Goal: Task Accomplishment & Management: Use online tool/utility

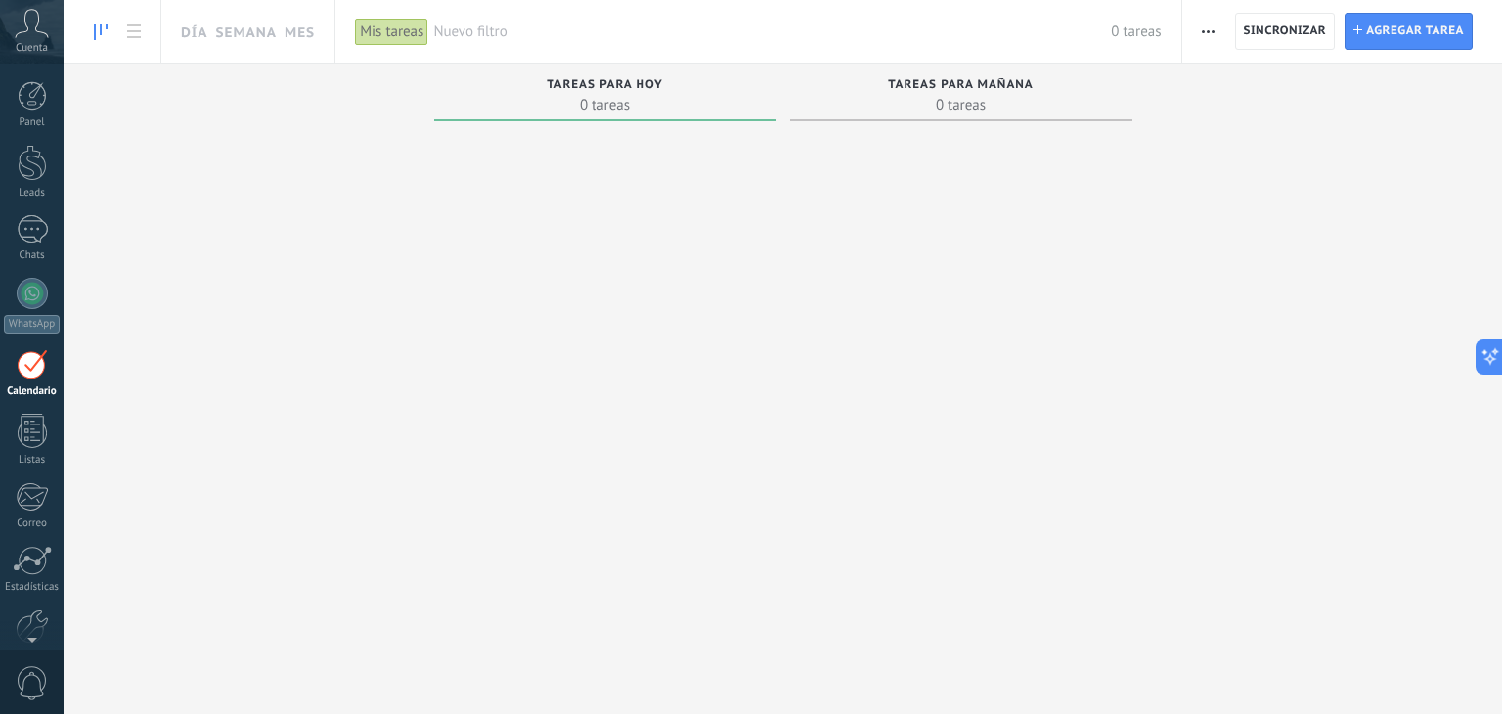
click at [33, 33] on icon at bounding box center [32, 23] width 34 height 29
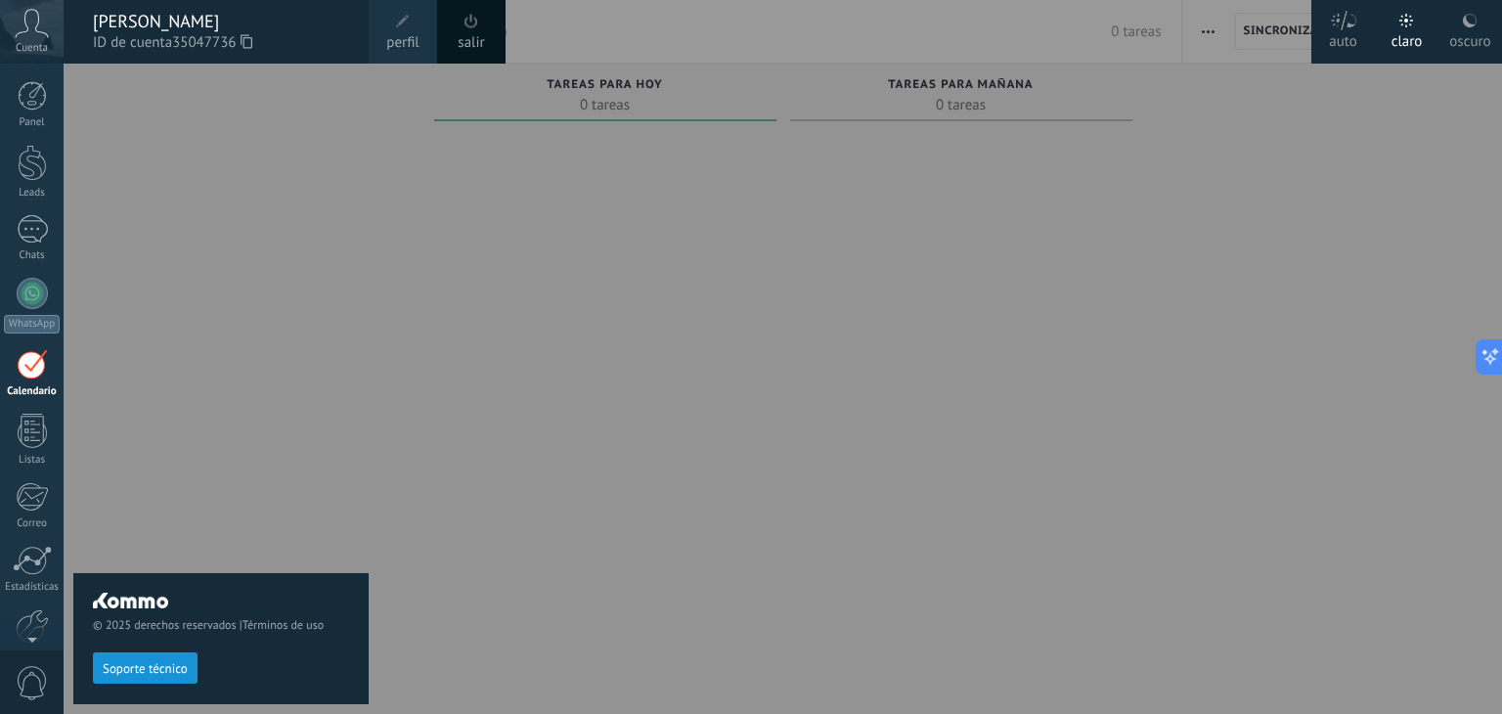
click at [500, 253] on div at bounding box center [815, 357] width 1502 height 714
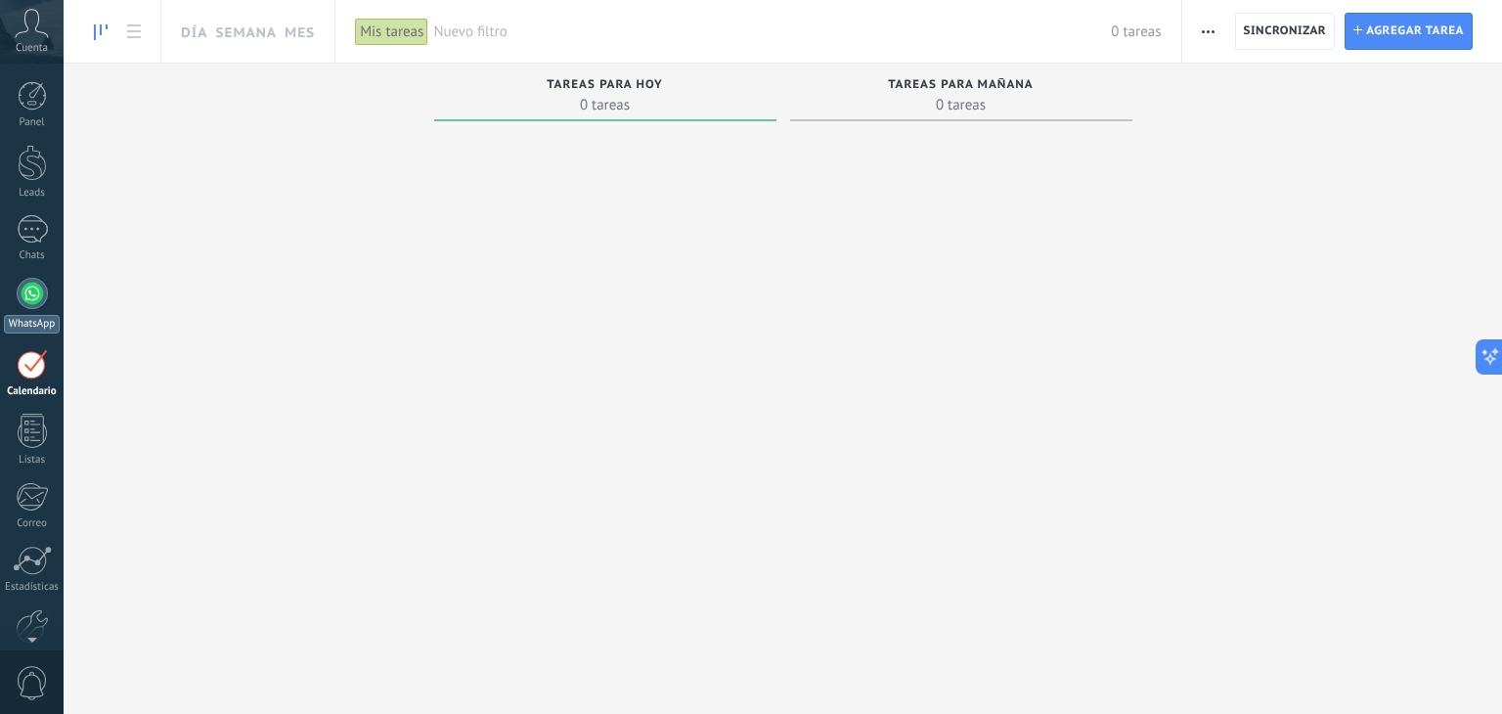
click at [31, 295] on div at bounding box center [32, 293] width 31 height 31
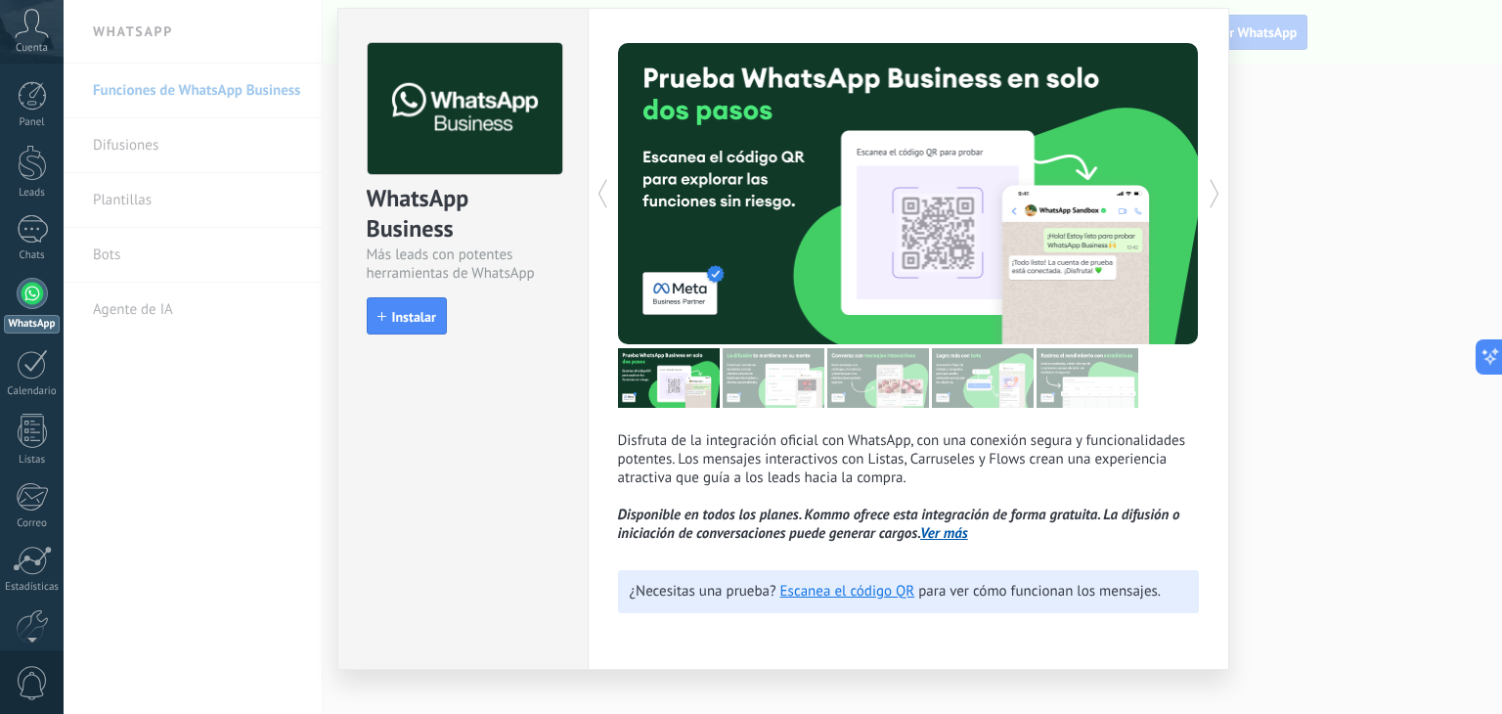
scroll to position [86, 0]
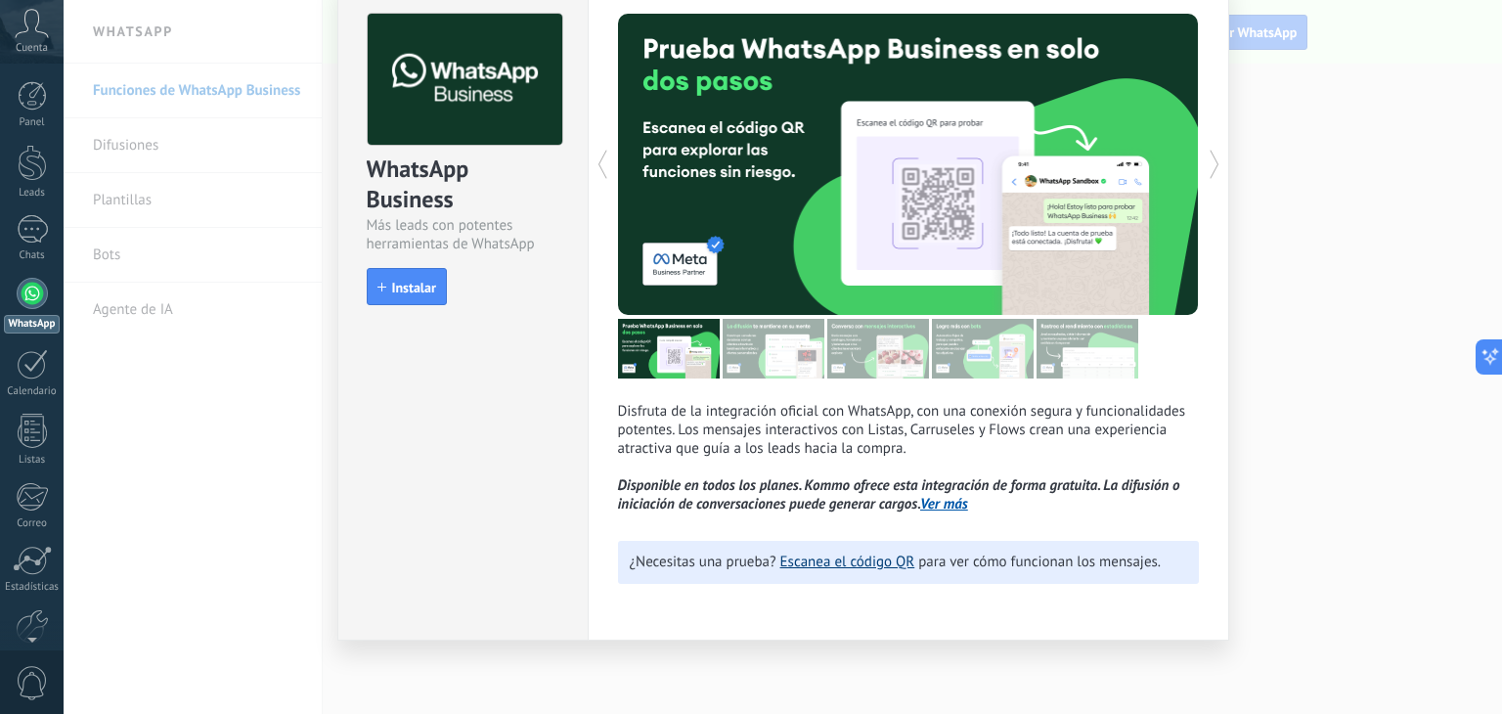
click at [841, 556] on link "Escanea el código QR" at bounding box center [847, 561] width 135 height 19
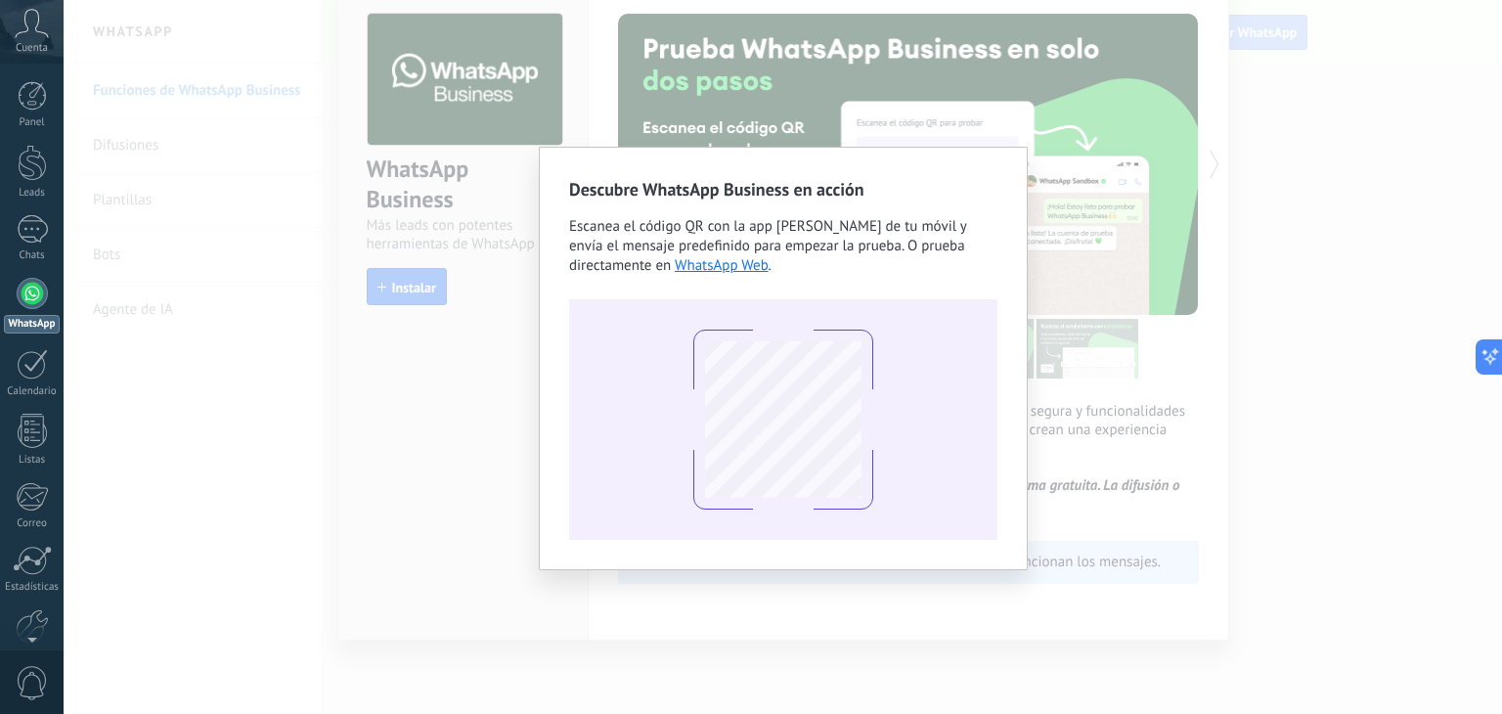
click at [273, 619] on div "Descubre WhatsApp Business en acción Escanea el código QR con la app de cámara …" at bounding box center [783, 357] width 1438 height 714
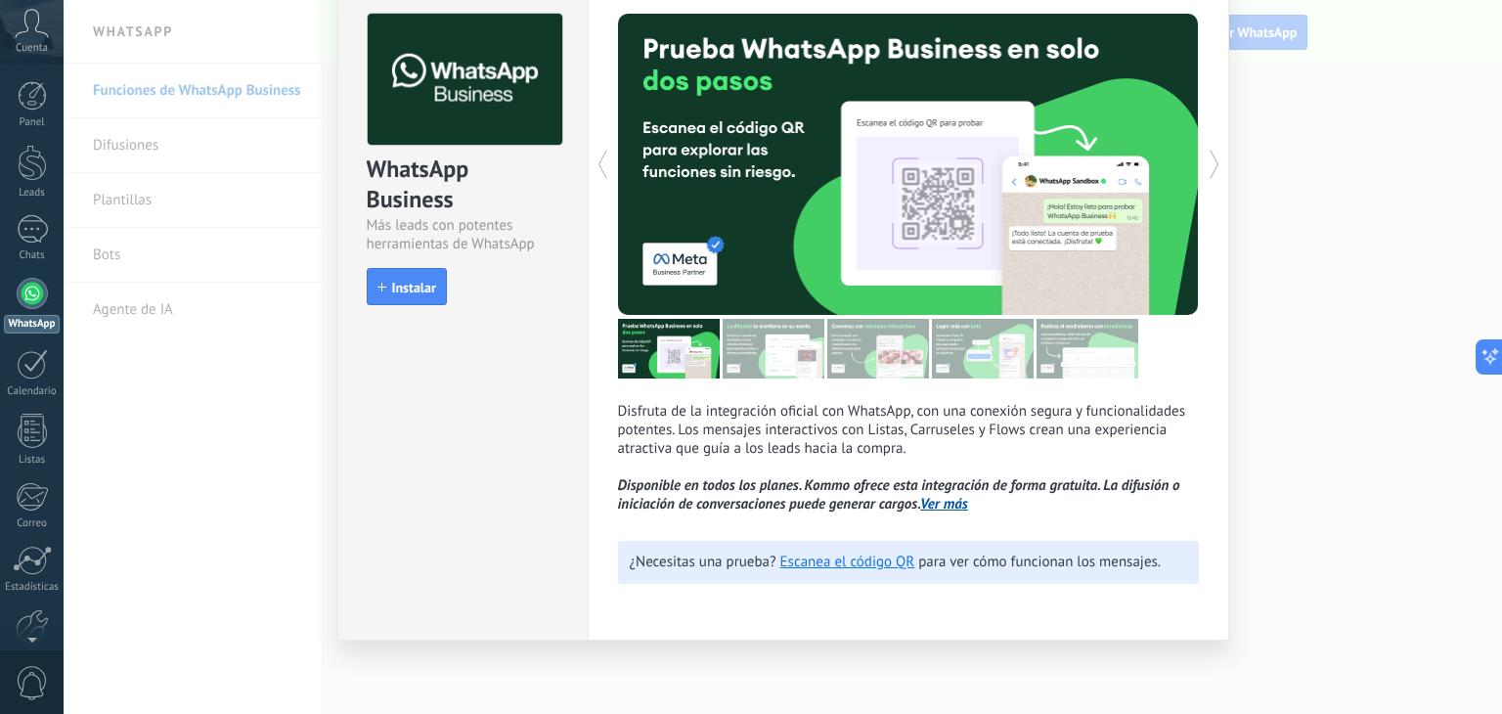
click at [171, 262] on div "WhatsApp Business Más leads con potentes herramientas de WhatsApp install Insta…" at bounding box center [783, 357] width 1438 height 714
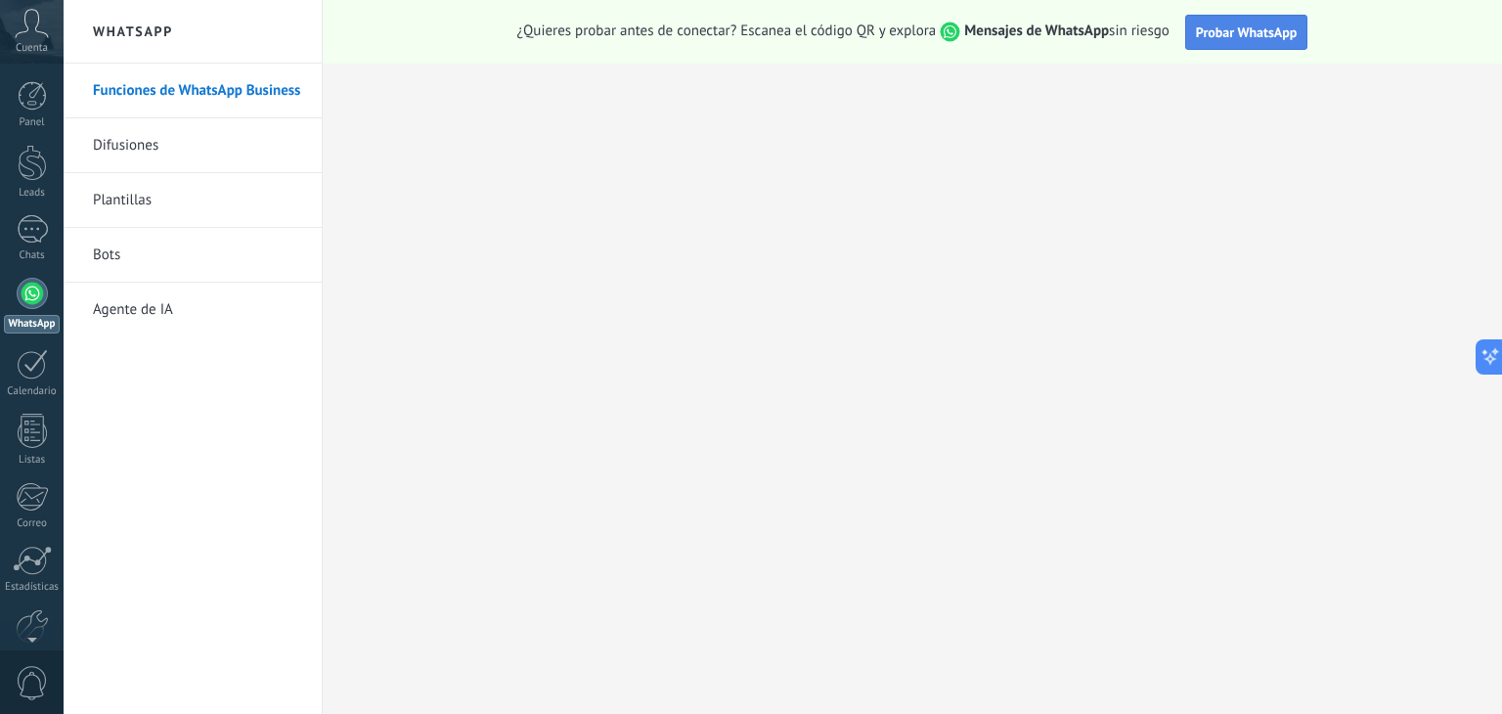
click at [1227, 25] on span "Probar WhatsApp" at bounding box center [1247, 32] width 102 height 18
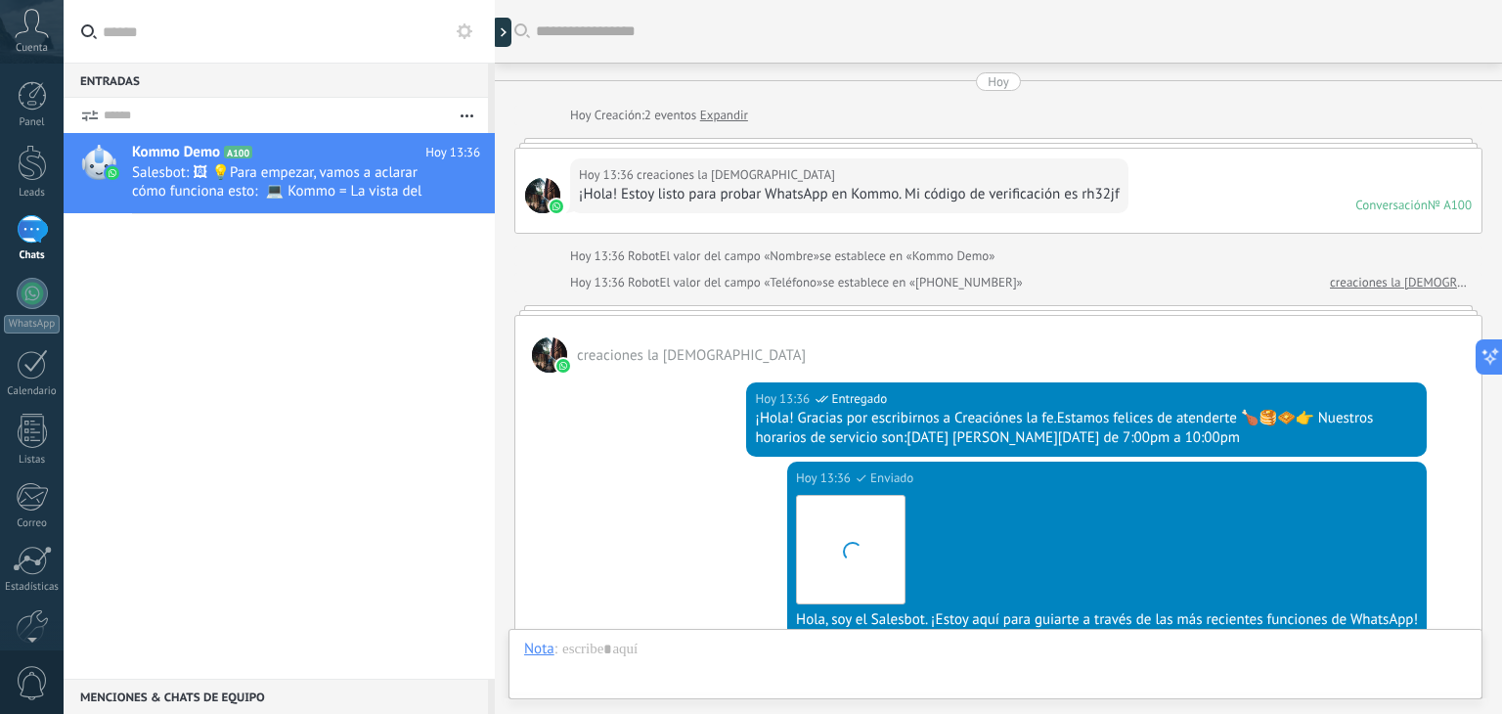
scroll to position [657, 0]
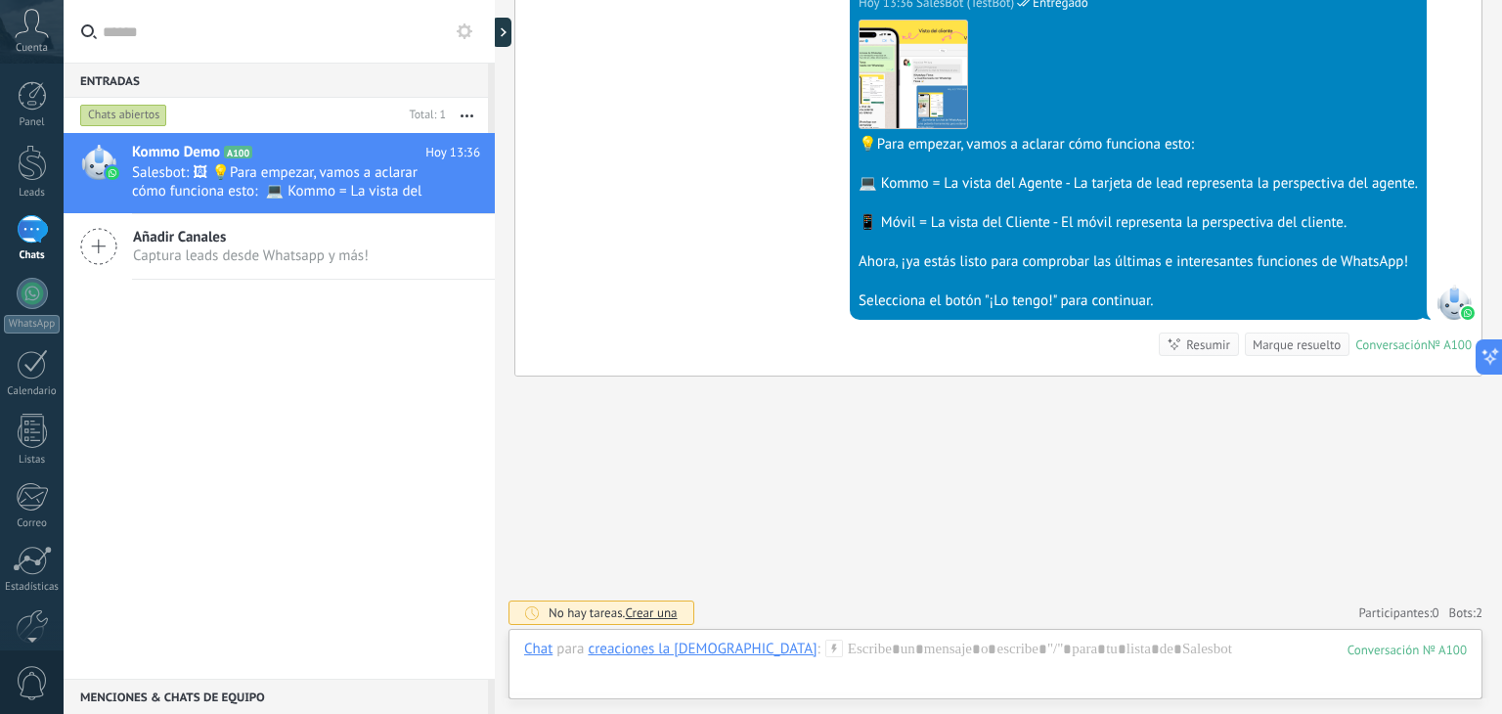
click at [383, 567] on div "Kommo Demo A100 Hoy 13:36 Salesbot: 🖼 💡Para empezar, vamos a aclarar cómo funci…" at bounding box center [279, 406] width 431 height 546
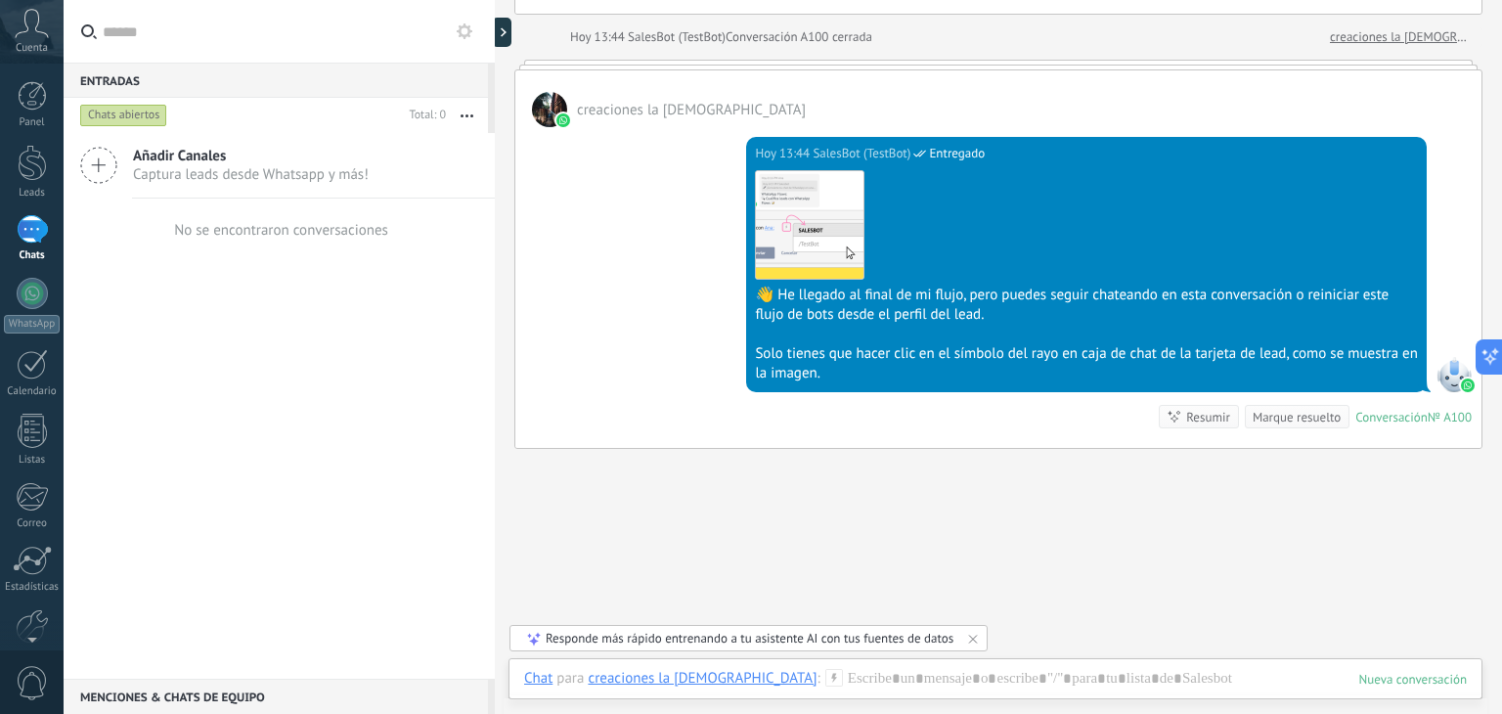
scroll to position [8006, 0]
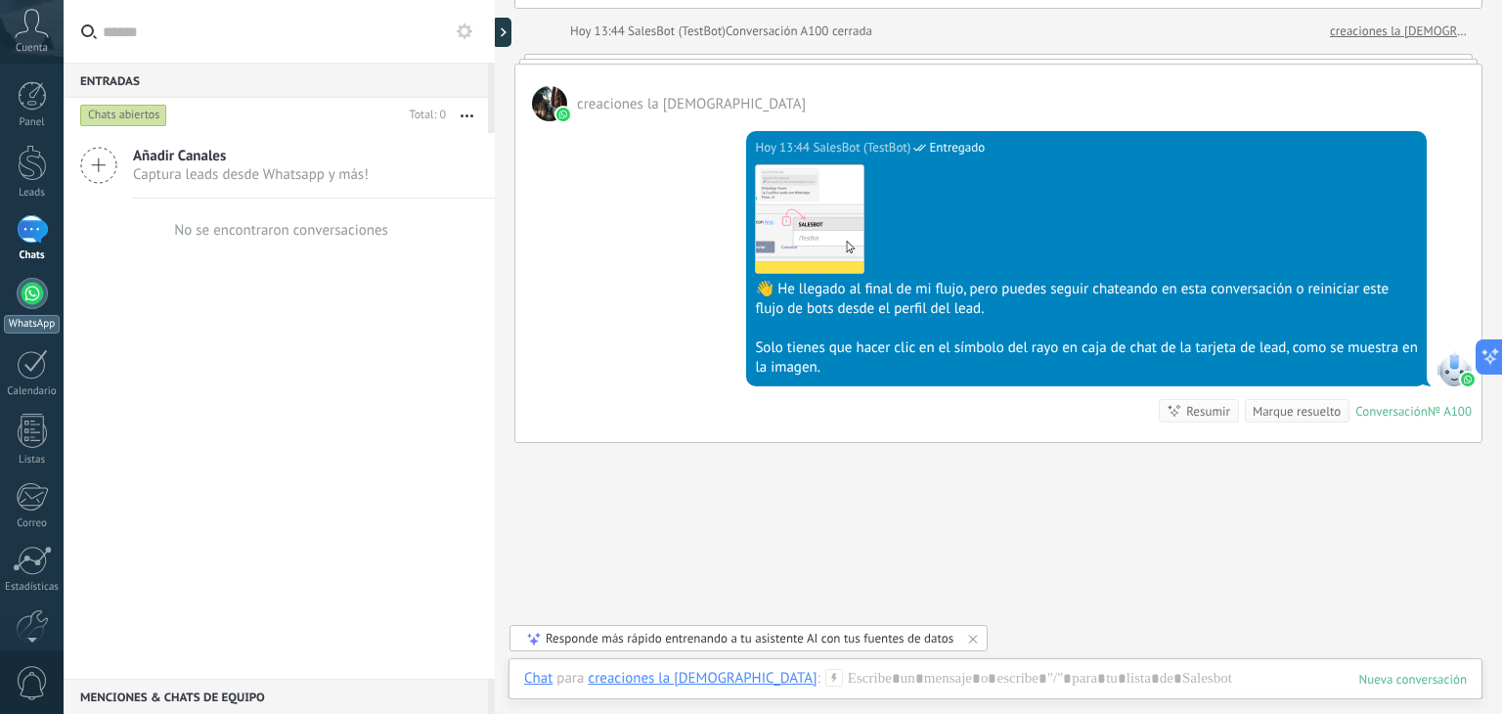
click at [23, 307] on link "WhatsApp" at bounding box center [32, 306] width 64 height 56
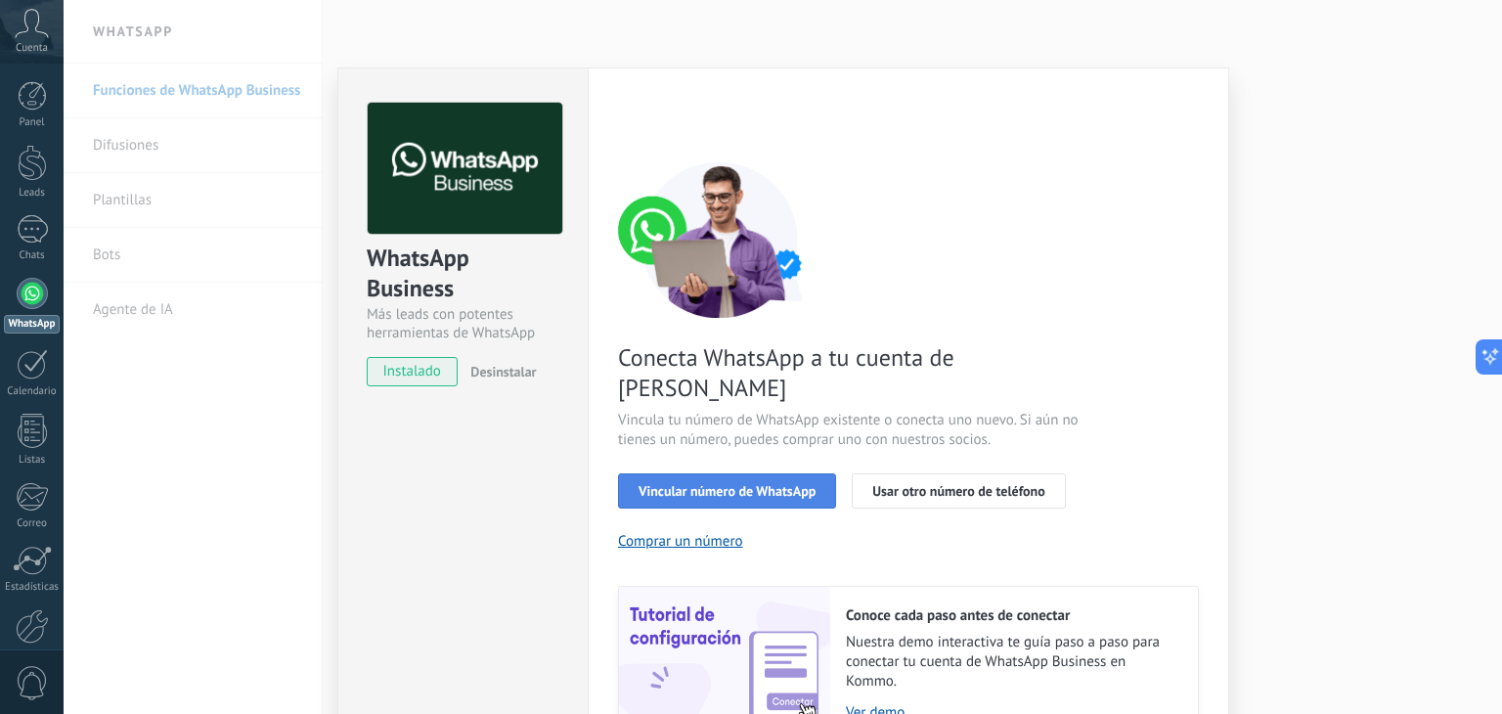
click at [718, 484] on span "Vincular número de WhatsApp" at bounding box center [726, 491] width 177 height 14
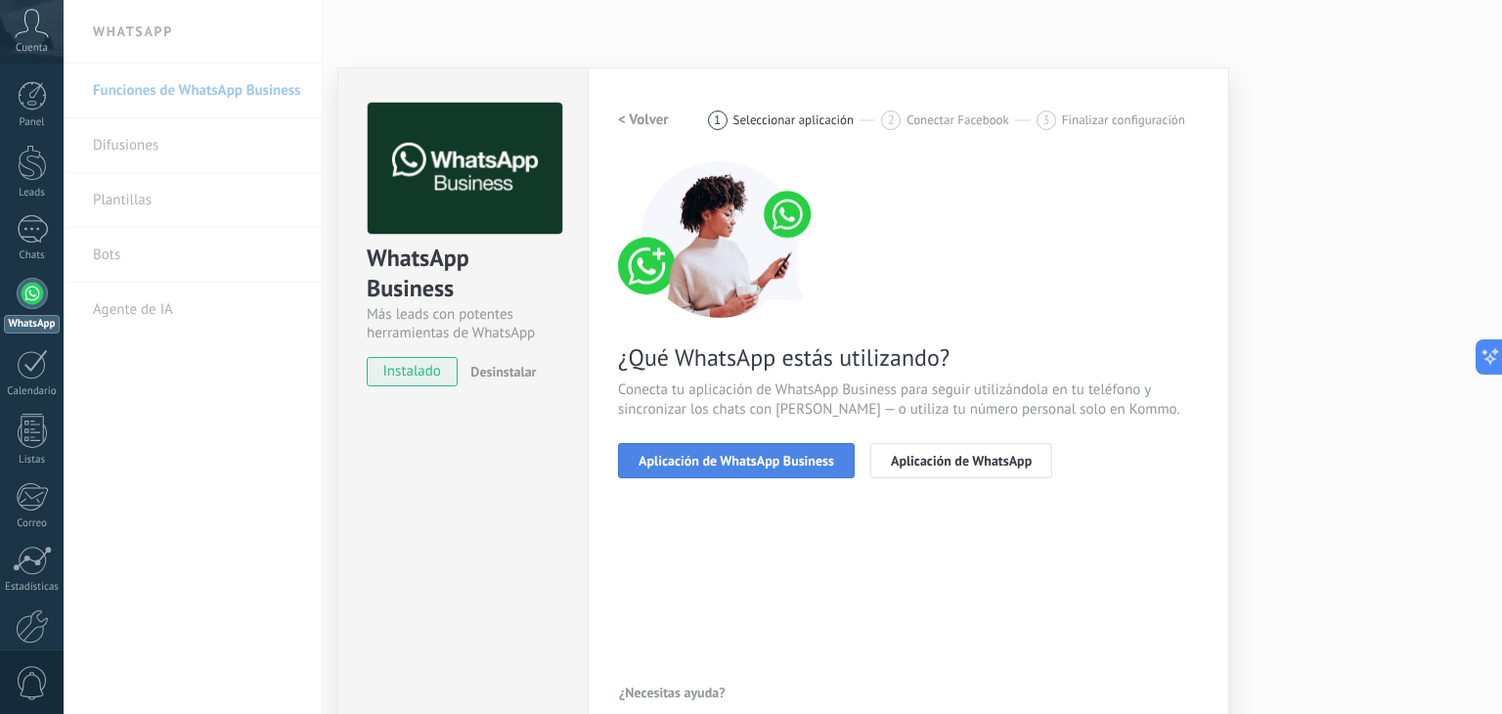
click at [739, 454] on span "Aplicación de WhatsApp Business" at bounding box center [736, 461] width 196 height 14
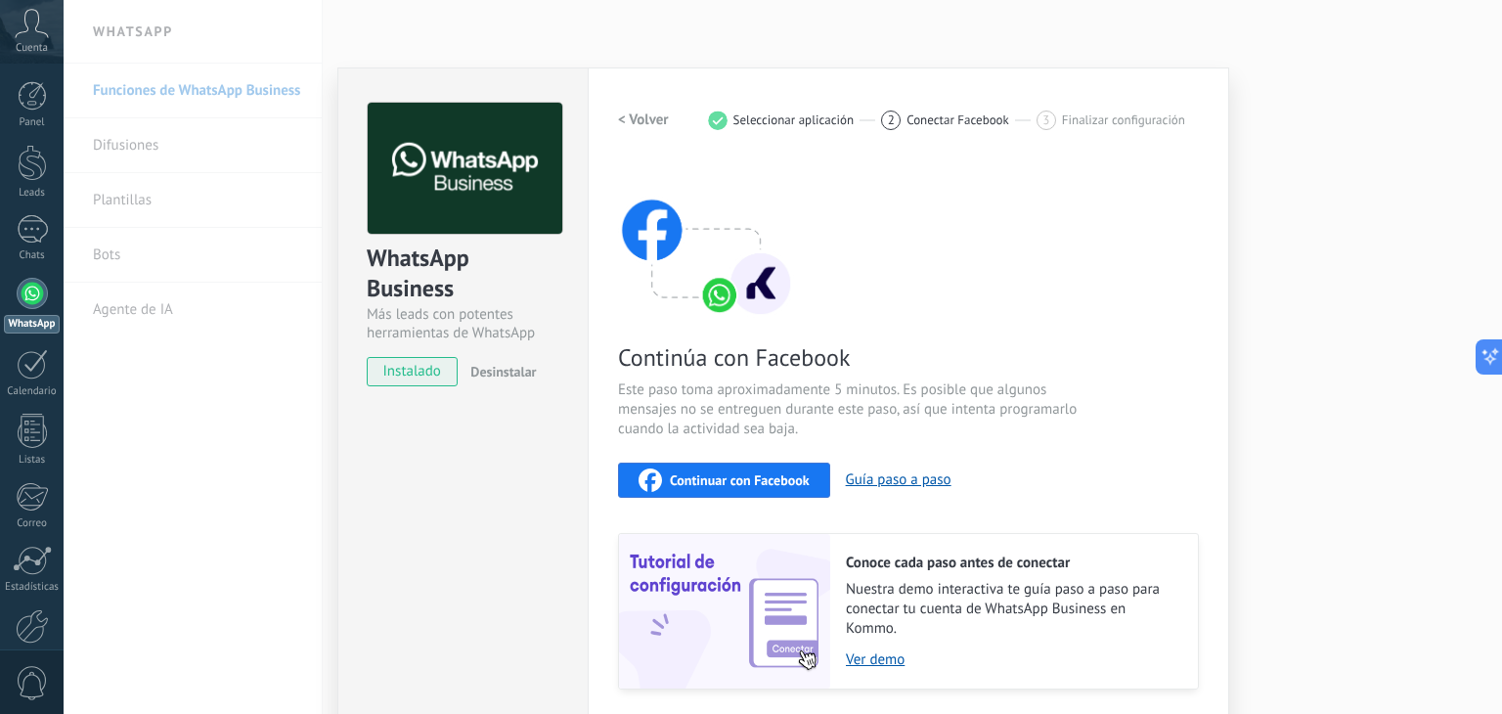
scroll to position [62, 0]
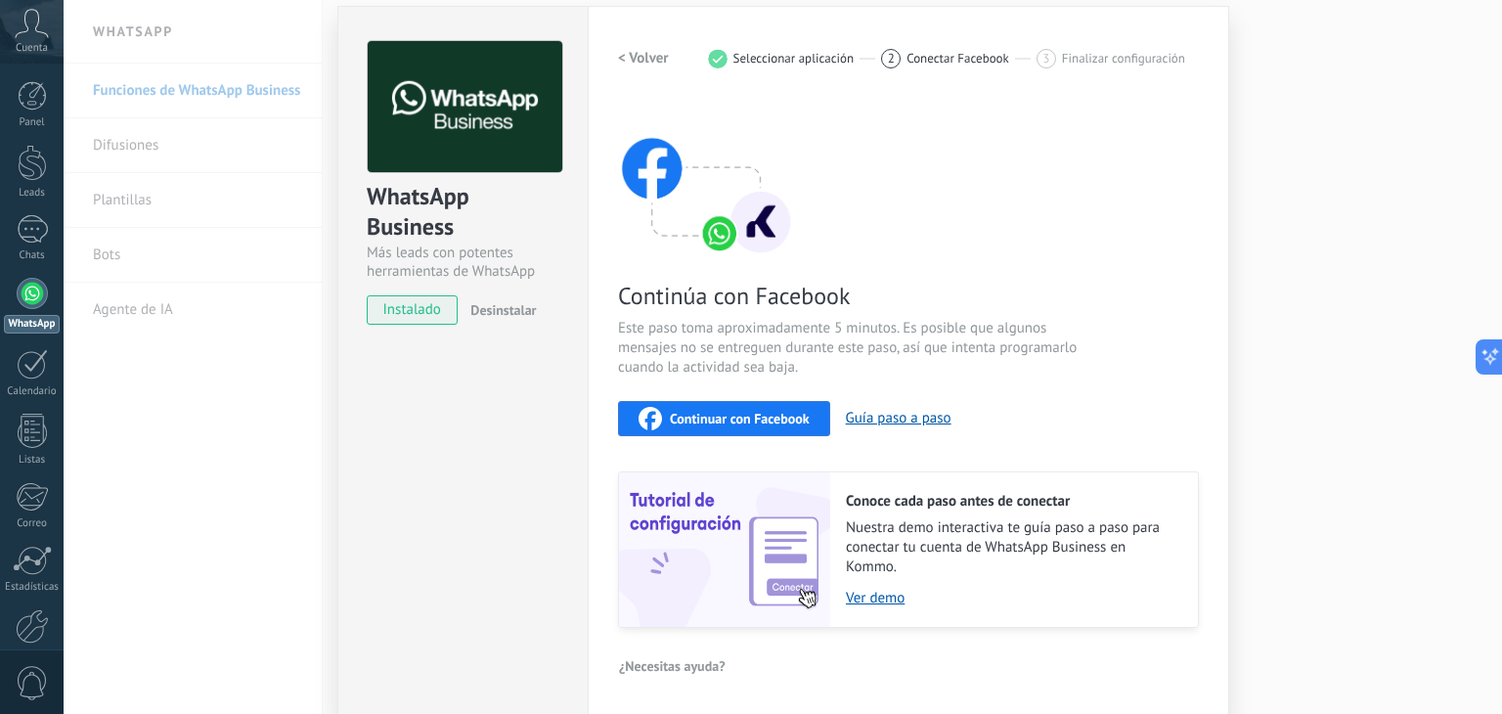
click at [723, 401] on button "Continuar con Facebook" at bounding box center [724, 418] width 212 height 35
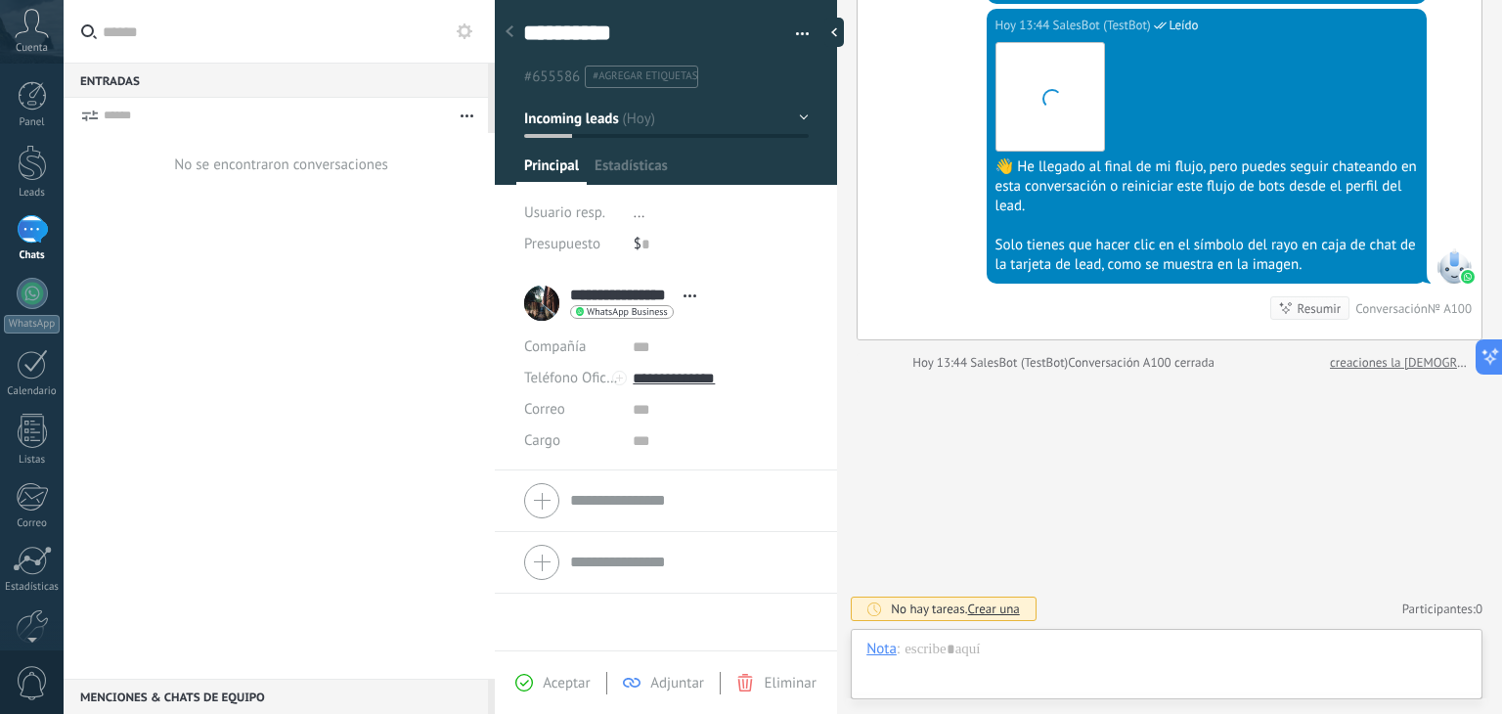
scroll to position [28, 0]
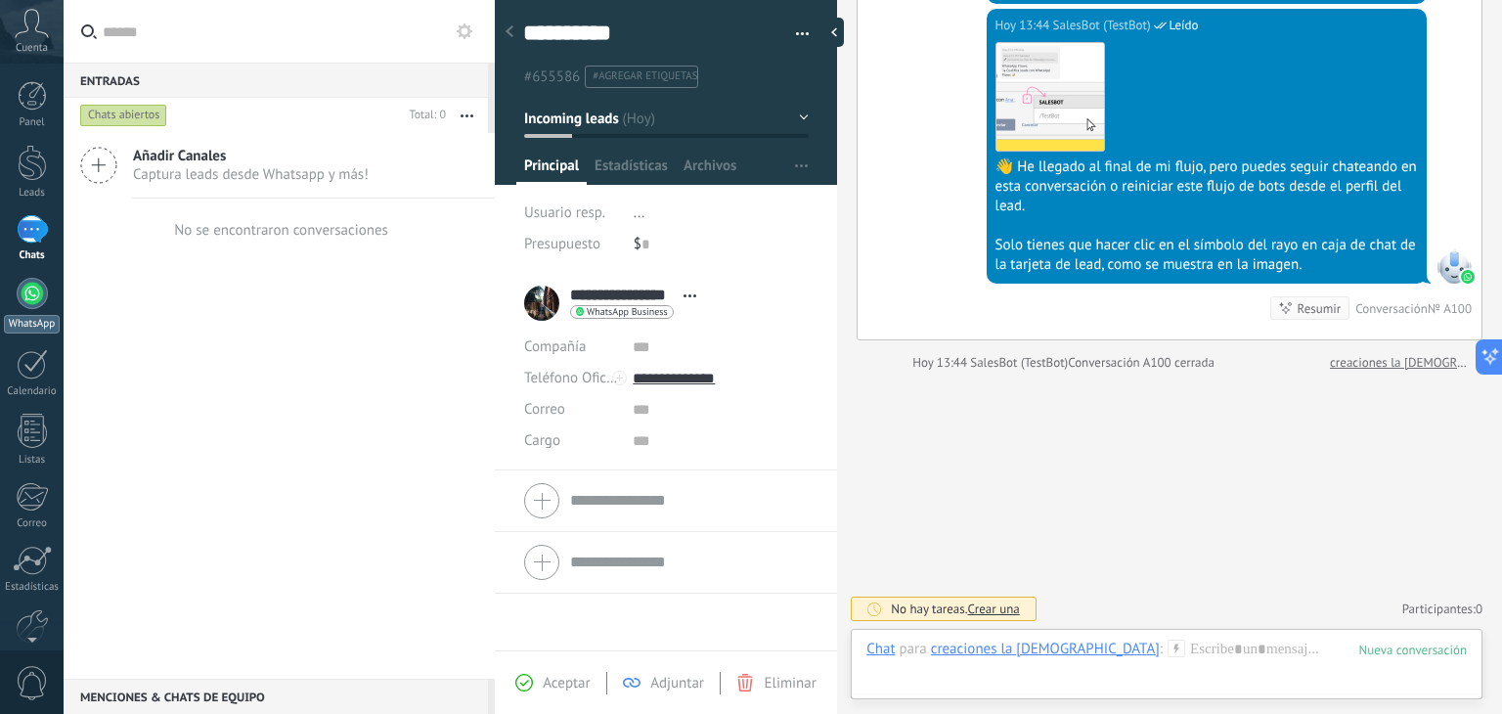
click at [29, 303] on div at bounding box center [32, 293] width 31 height 31
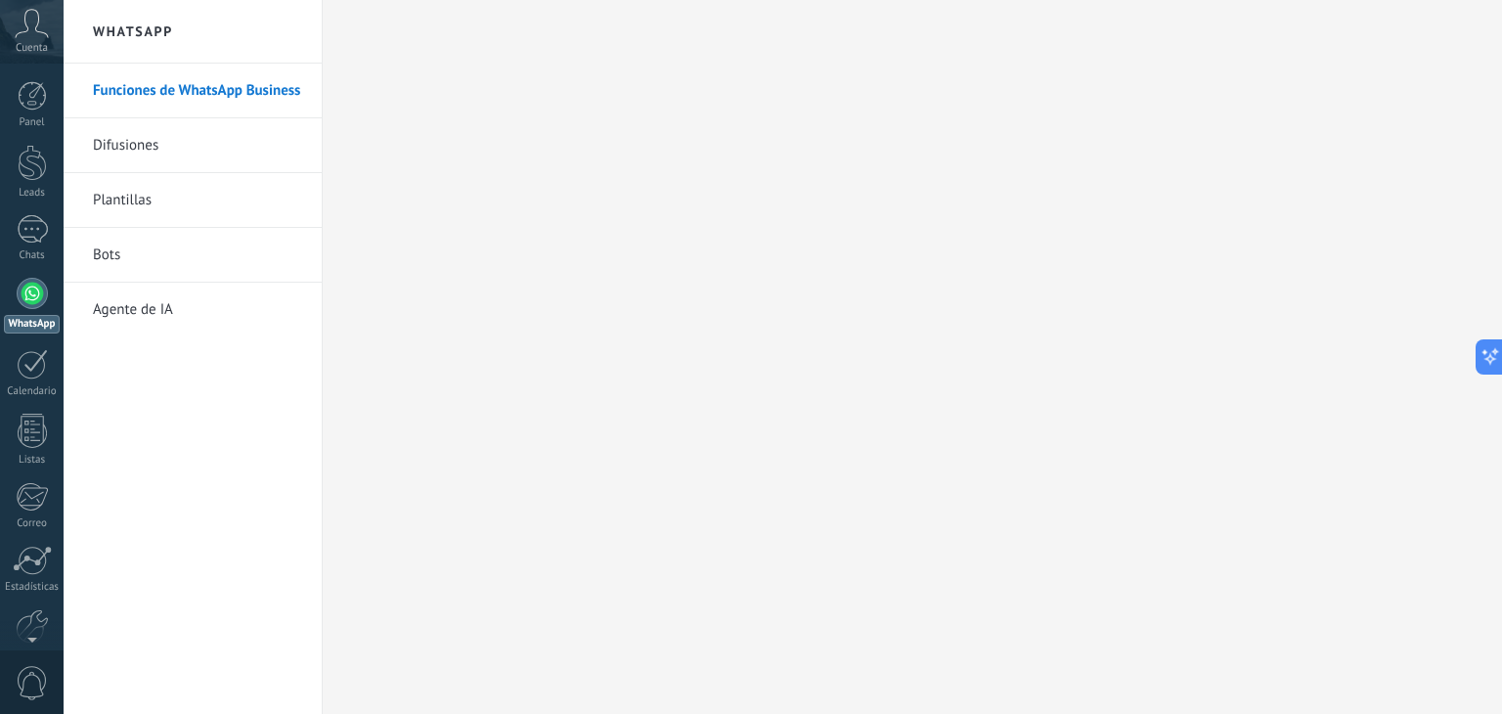
click at [44, 29] on icon at bounding box center [32, 23] width 34 height 29
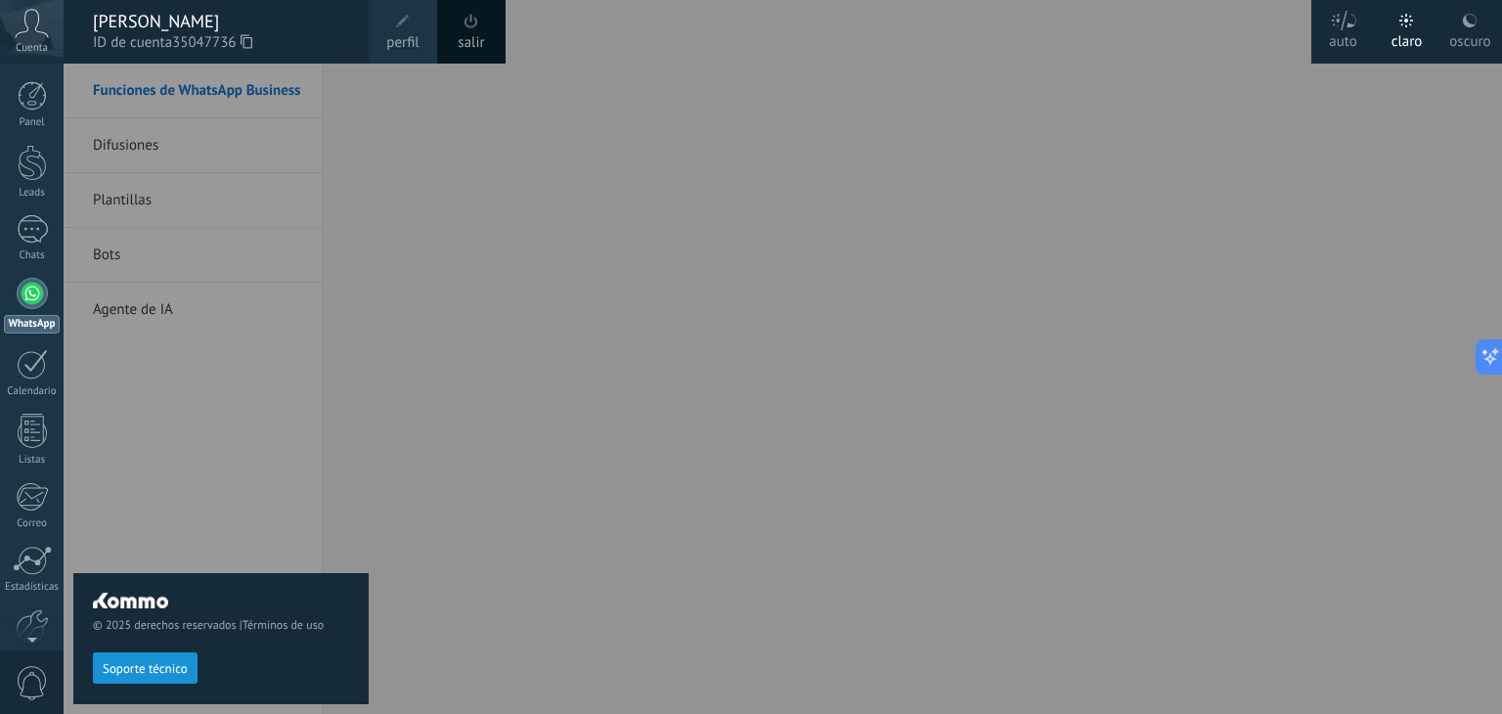
click at [40, 296] on div at bounding box center [32, 293] width 31 height 31
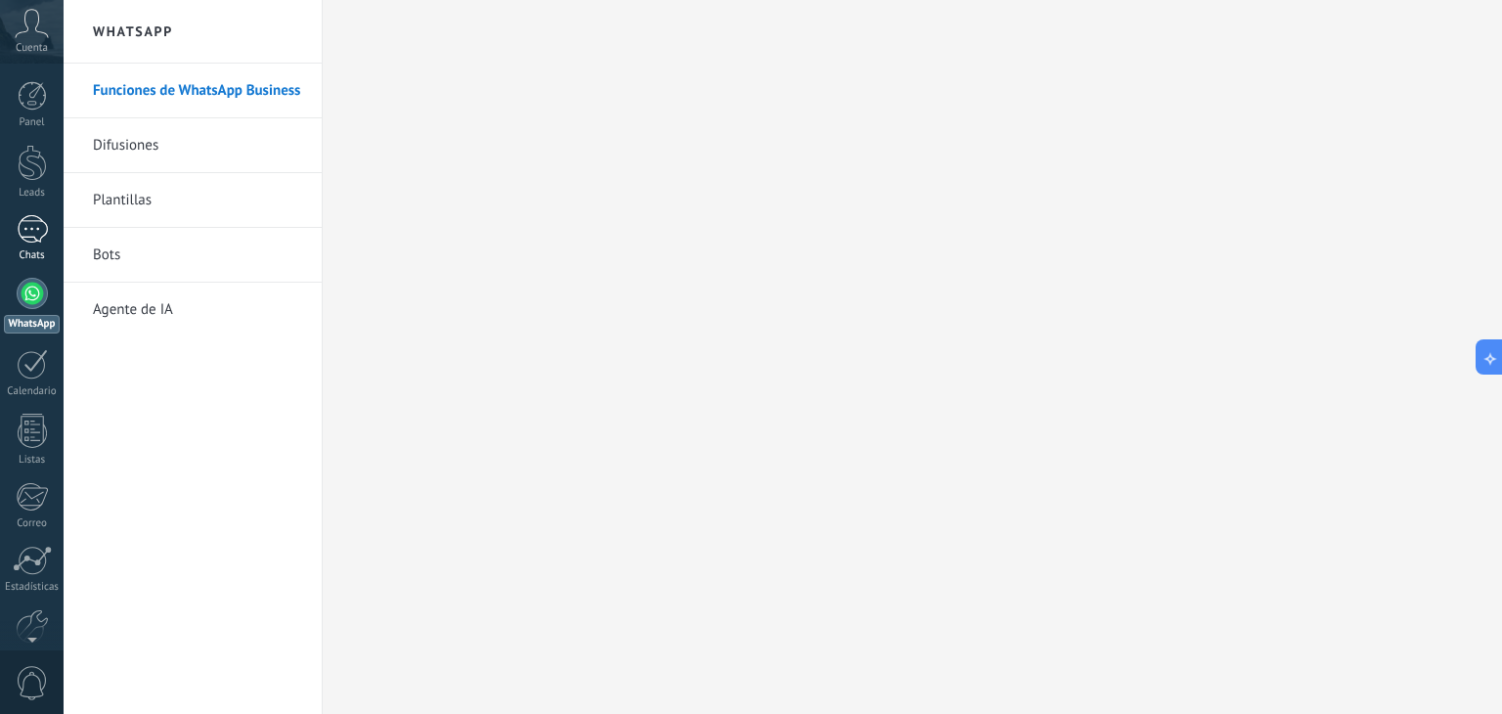
click at [25, 228] on div at bounding box center [32, 229] width 31 height 28
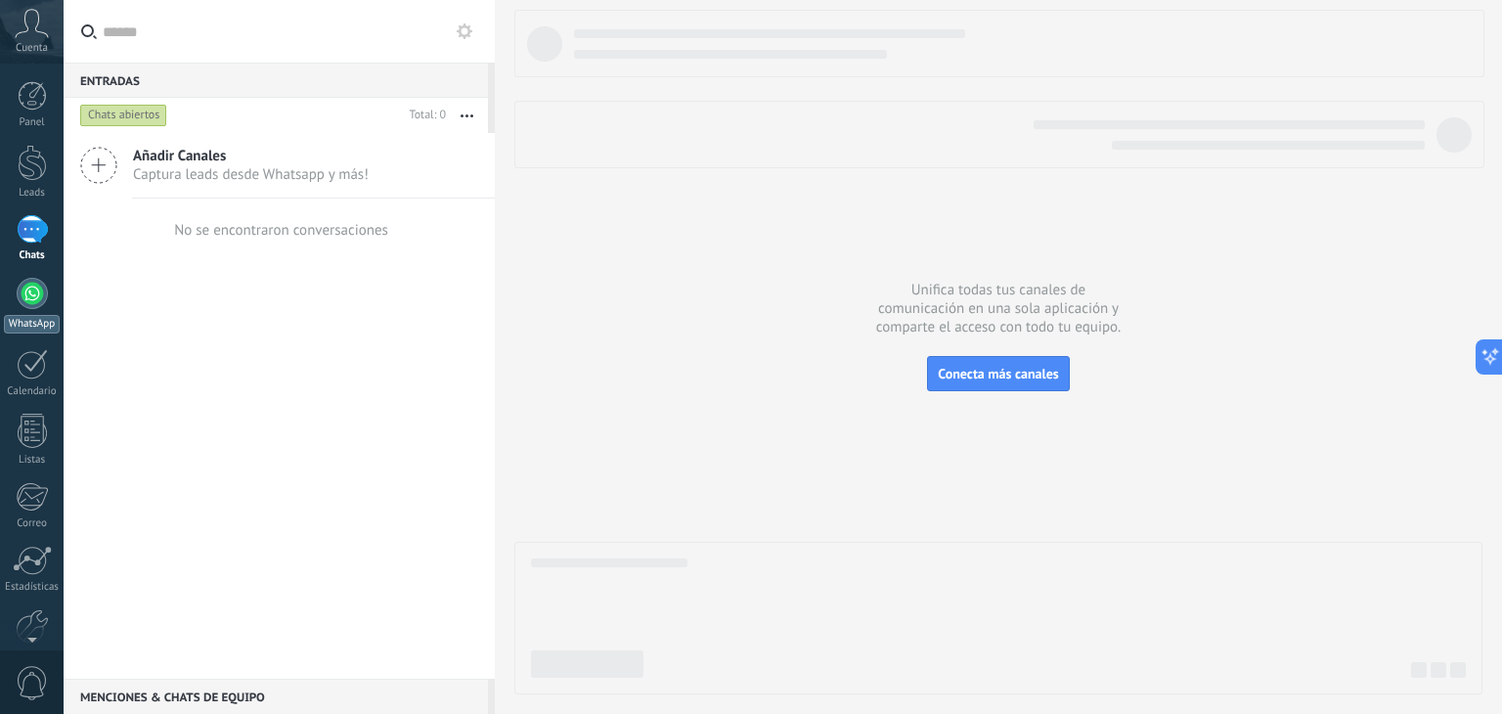
click at [22, 296] on div at bounding box center [32, 293] width 31 height 31
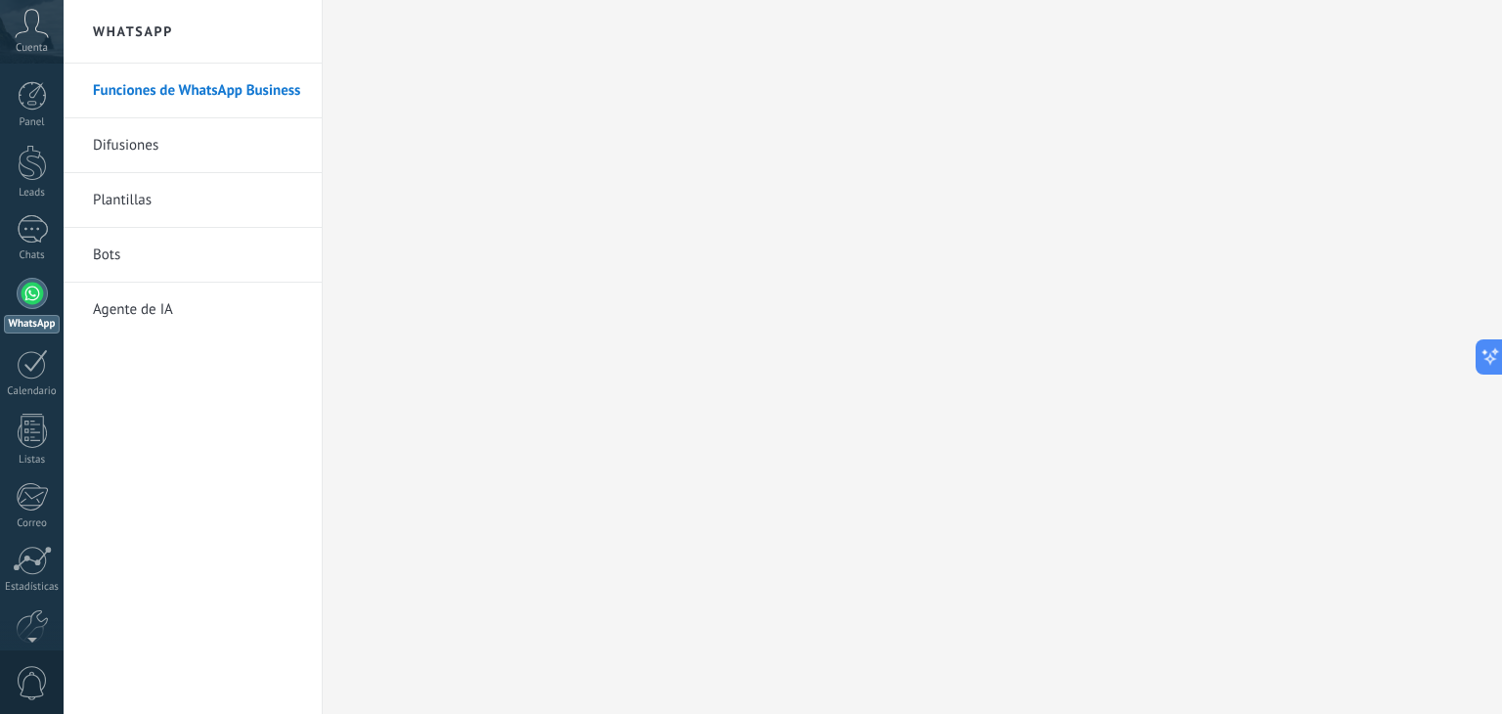
click at [39, 39] on div "Cuenta" at bounding box center [32, 32] width 64 height 64
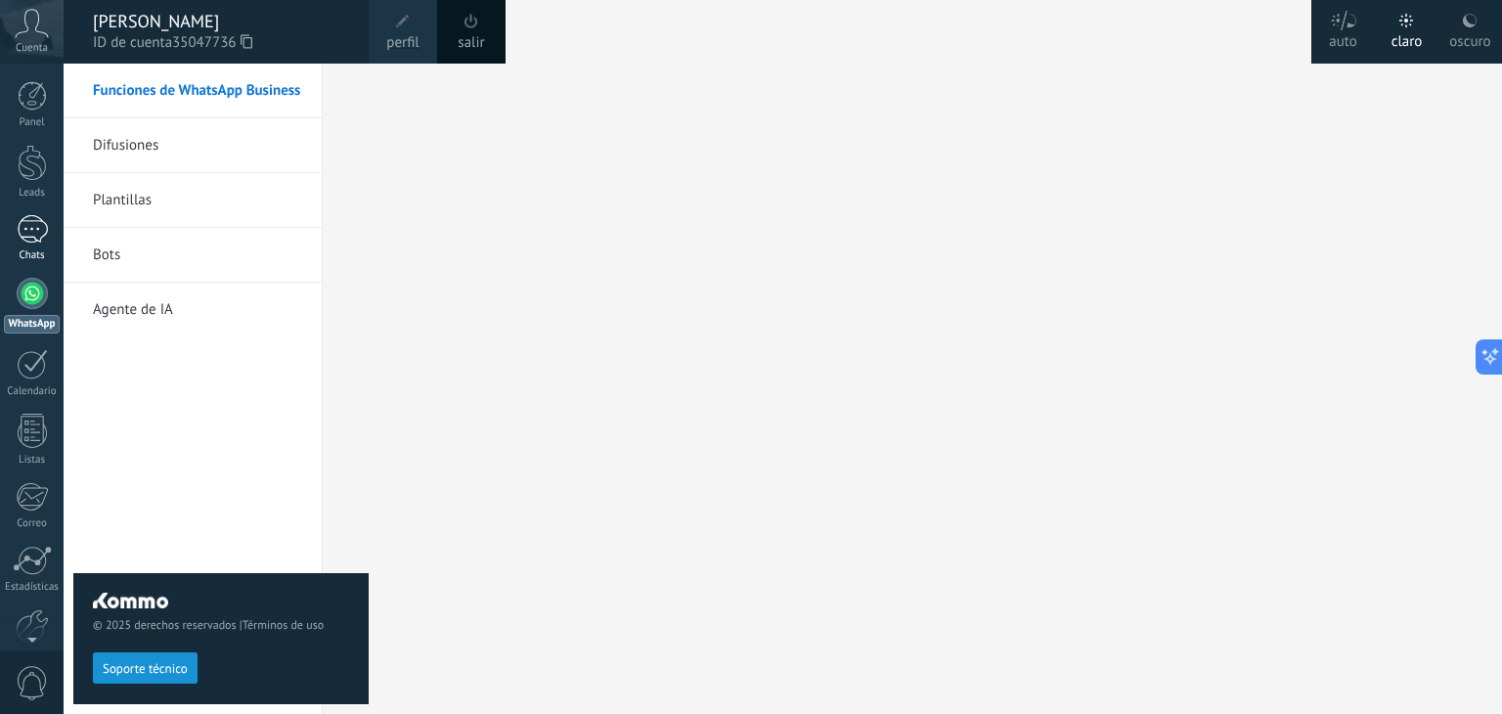
click at [28, 247] on link "Chats" at bounding box center [32, 238] width 64 height 47
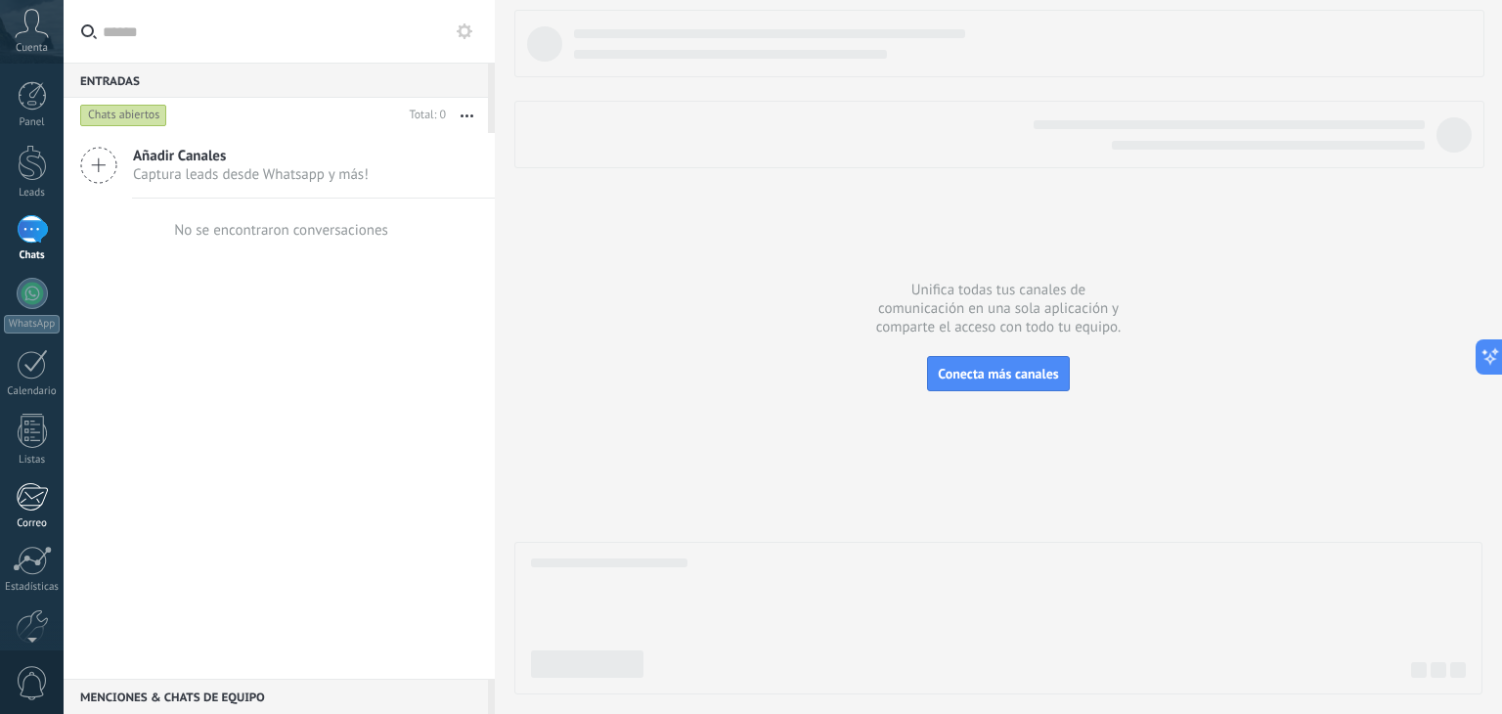
click at [35, 502] on div at bounding box center [32, 496] width 32 height 29
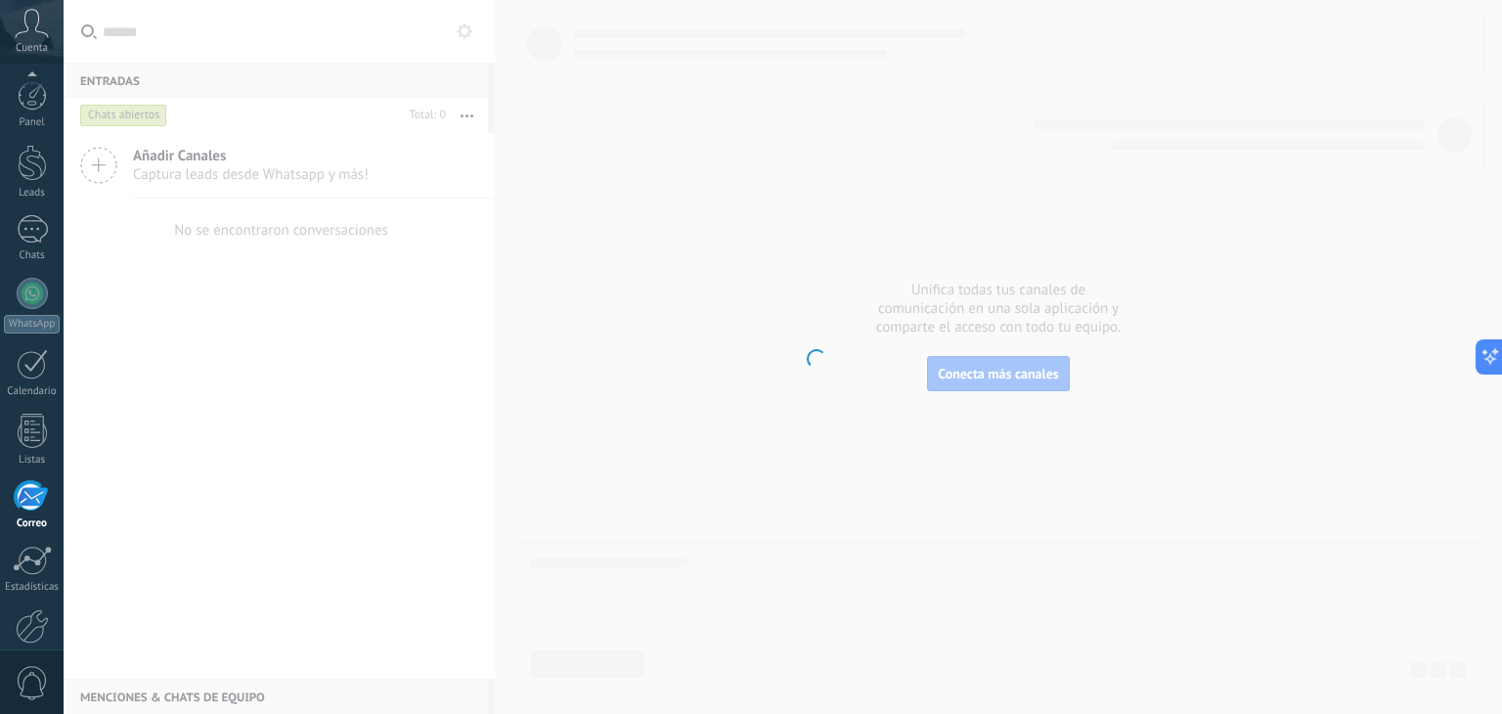
scroll to position [99, 0]
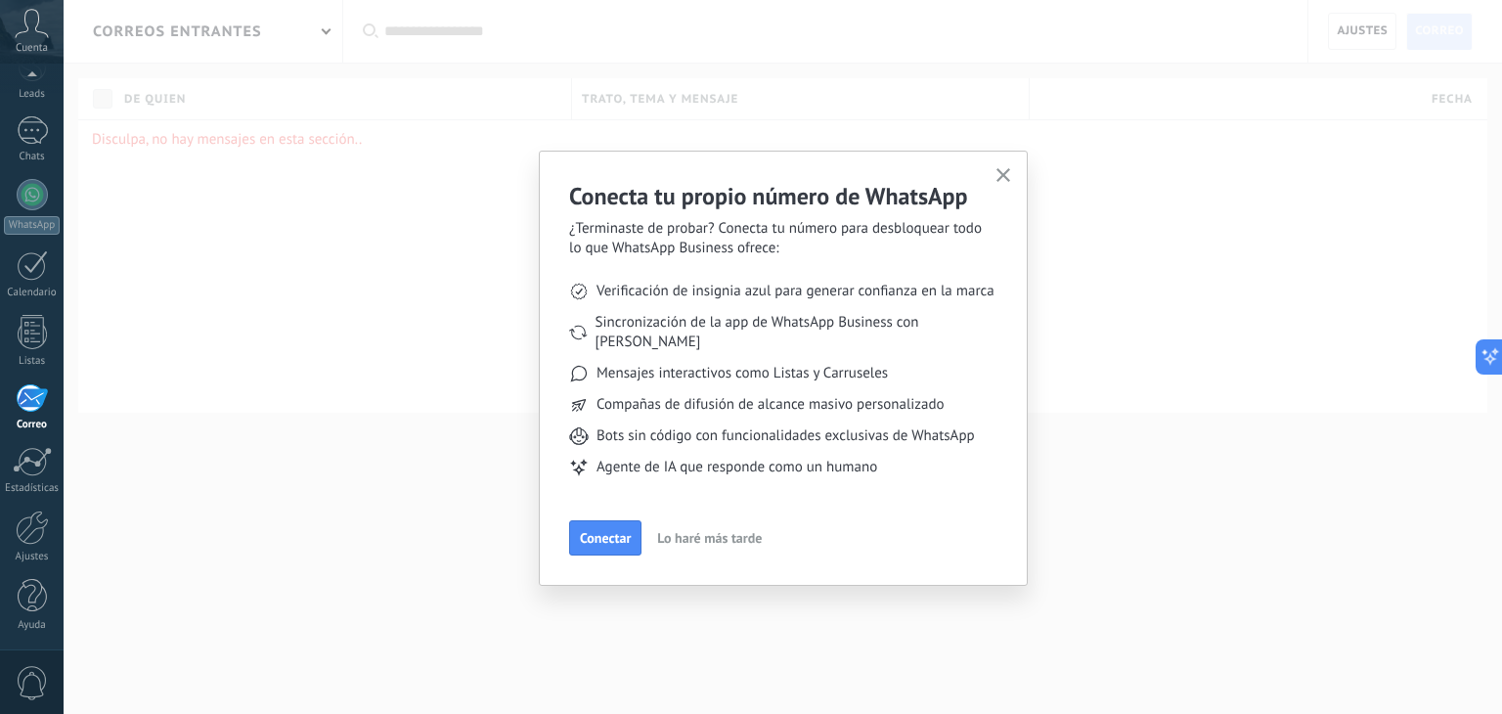
click at [1003, 177] on icon "button" at bounding box center [1003, 175] width 15 height 15
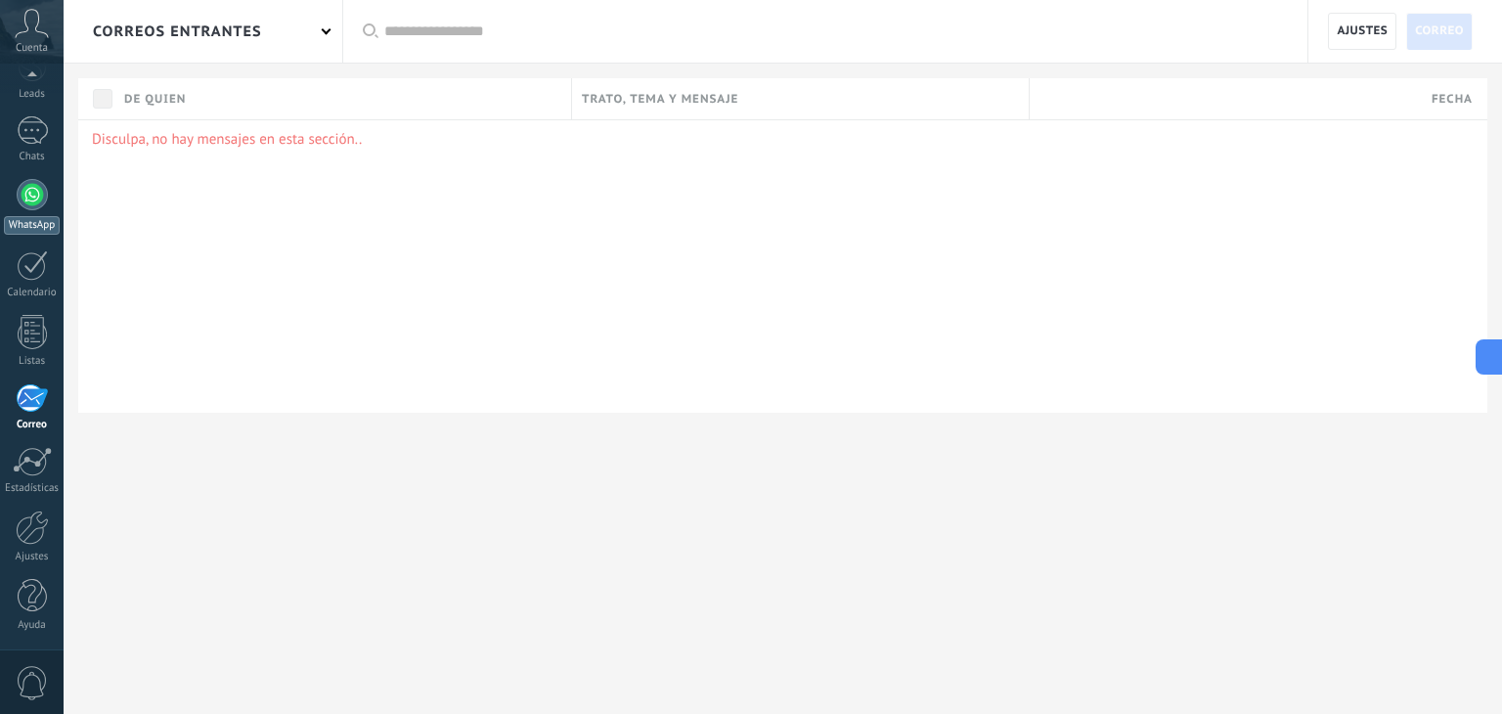
click at [23, 202] on div at bounding box center [32, 194] width 31 height 31
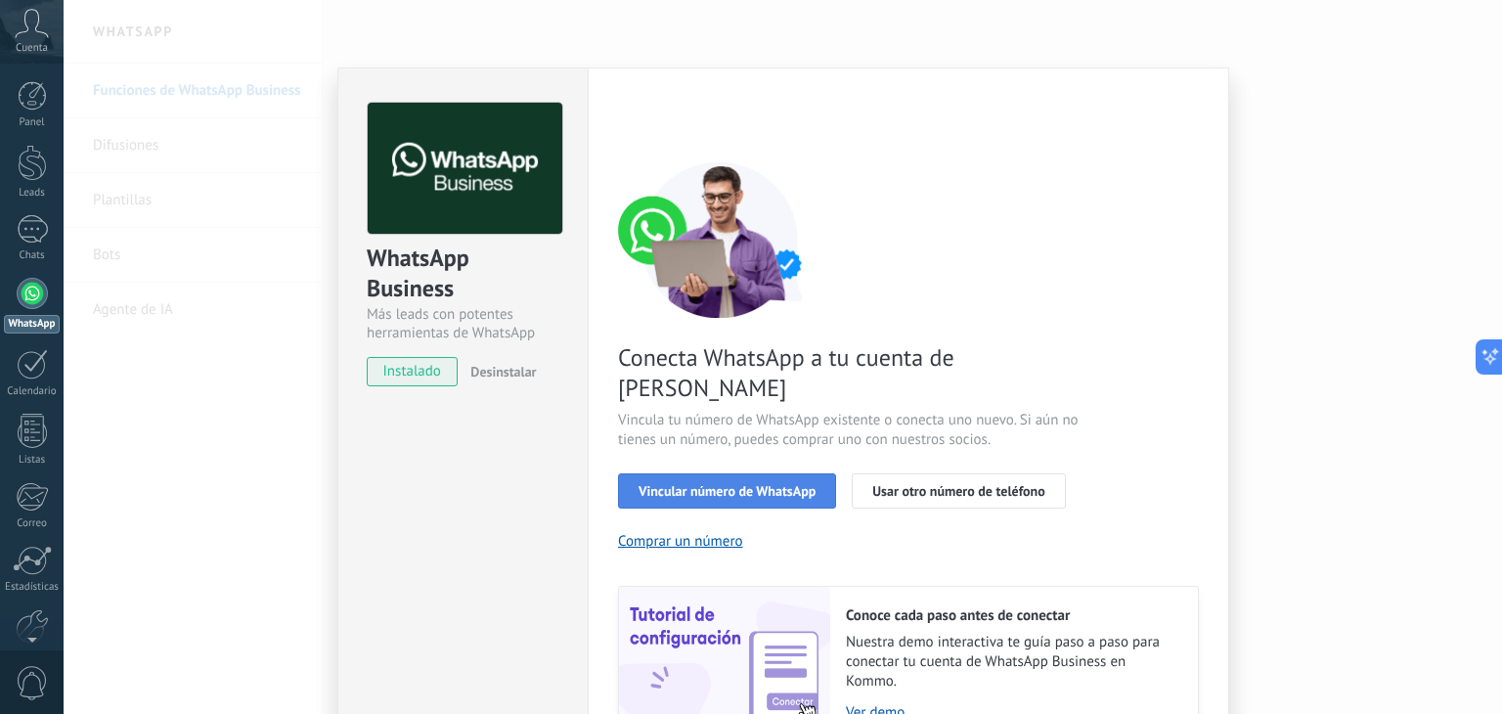
click at [697, 484] on span "Vincular número de WhatsApp" at bounding box center [726, 491] width 177 height 14
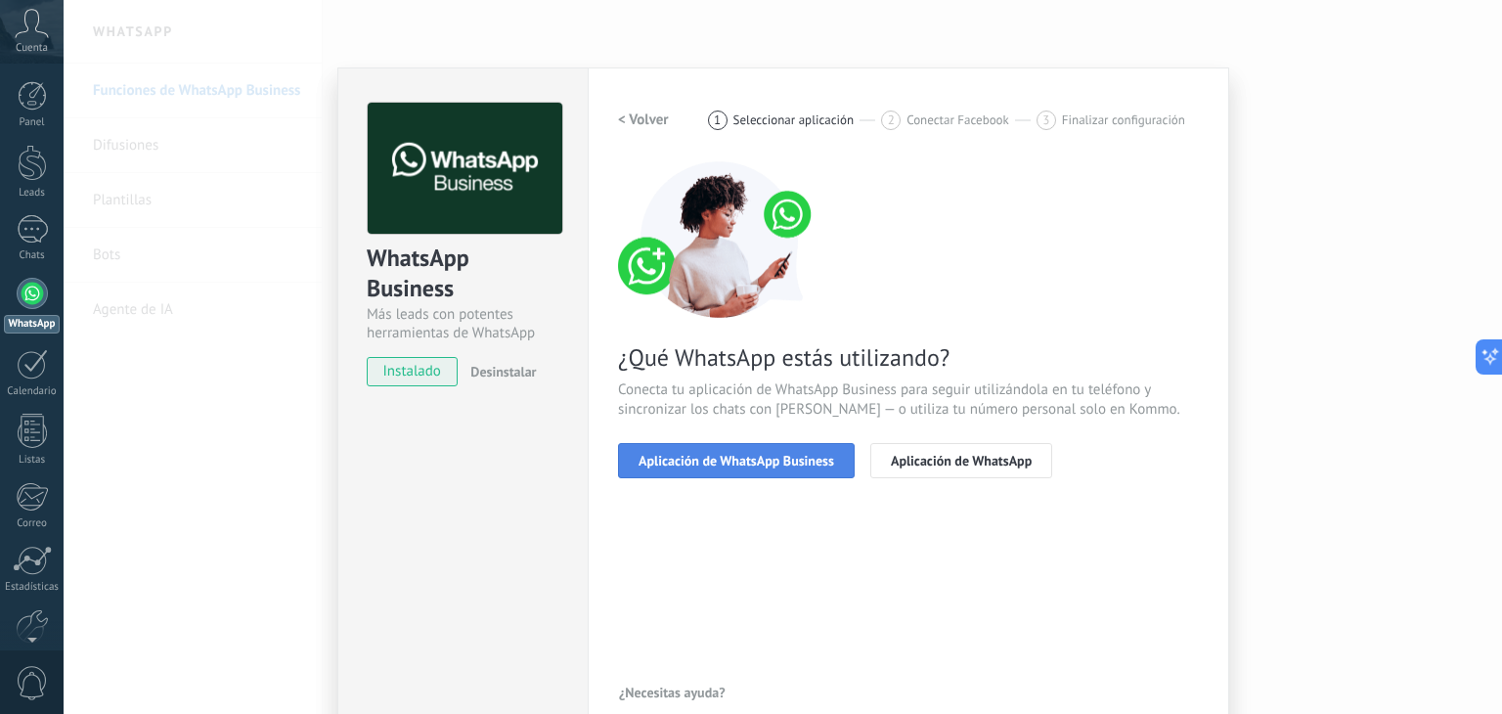
click at [655, 461] on span "Aplicación de WhatsApp Business" at bounding box center [736, 461] width 196 height 14
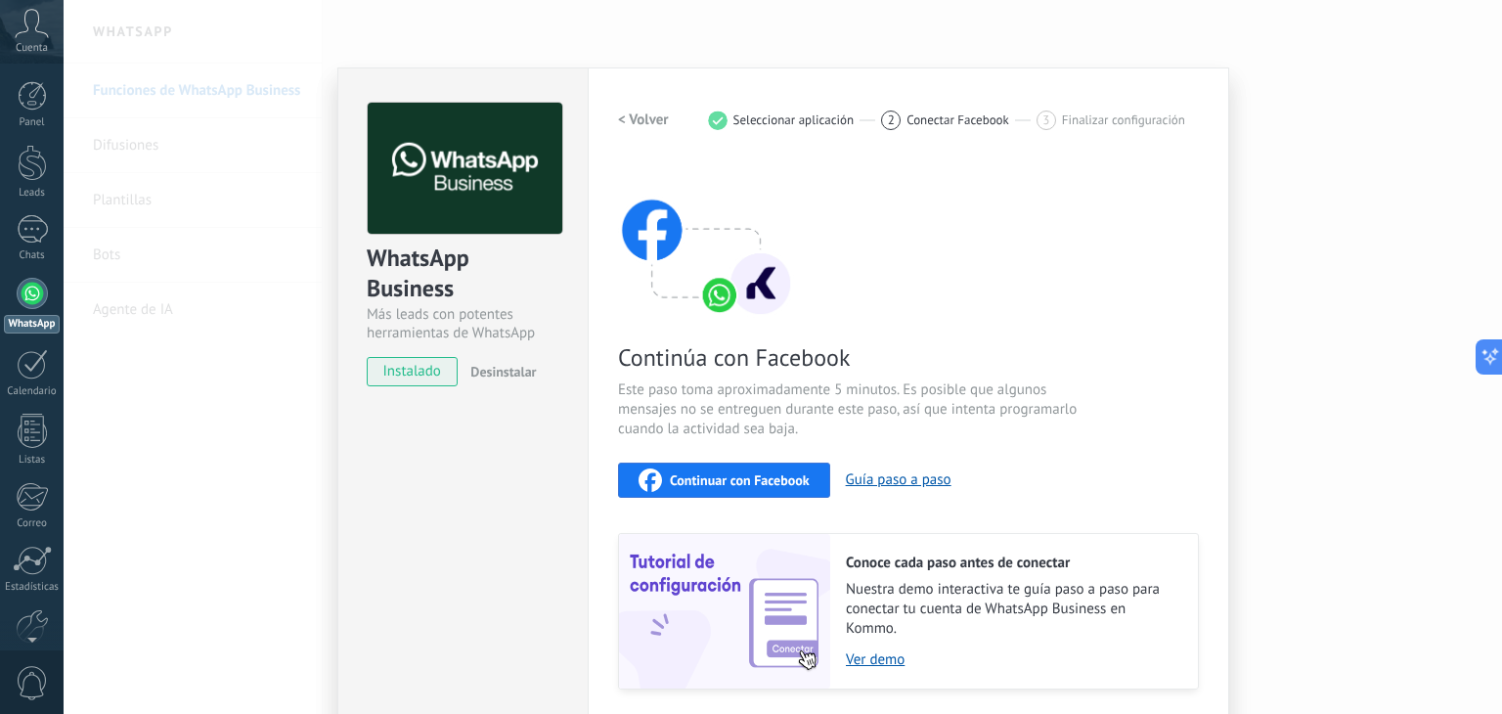
scroll to position [62, 0]
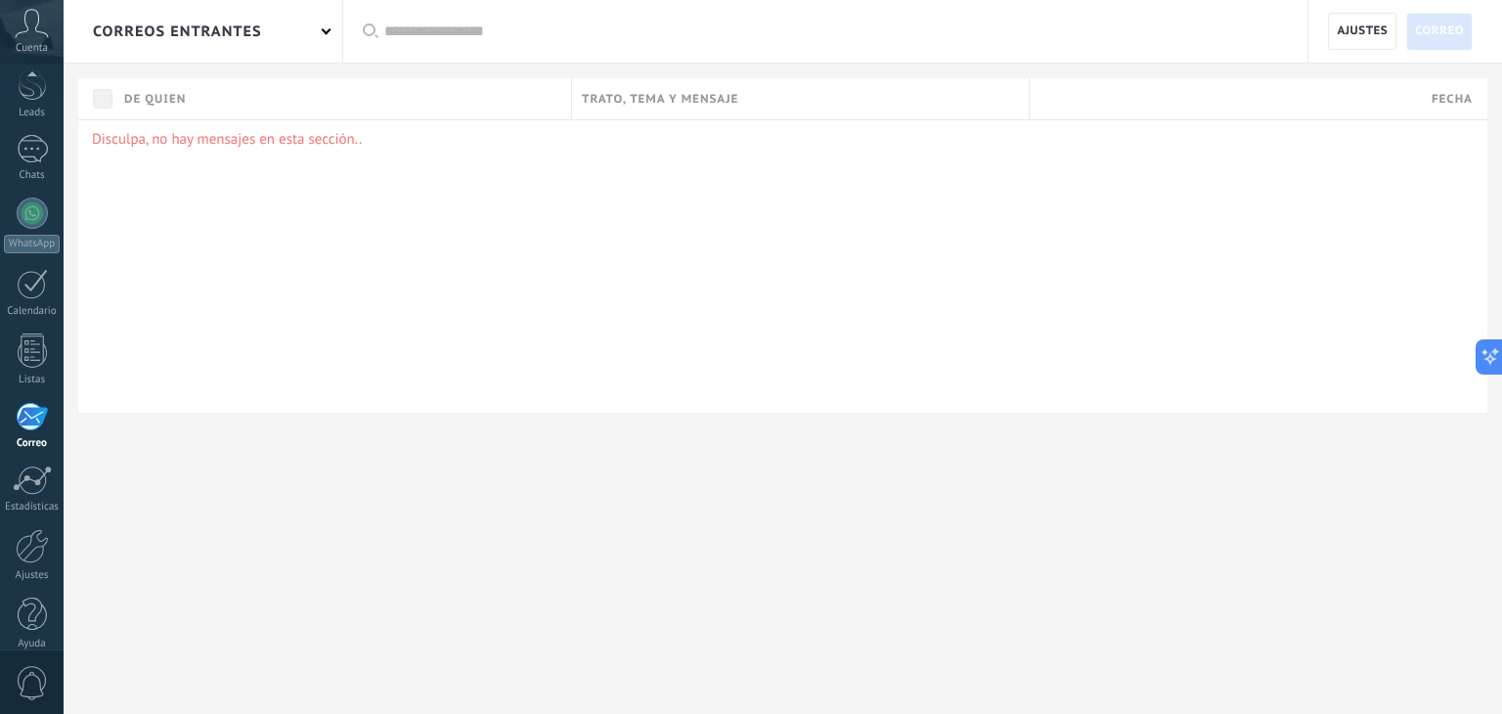
scroll to position [99, 0]
click at [35, 211] on link "WhatsApp" at bounding box center [32, 207] width 64 height 56
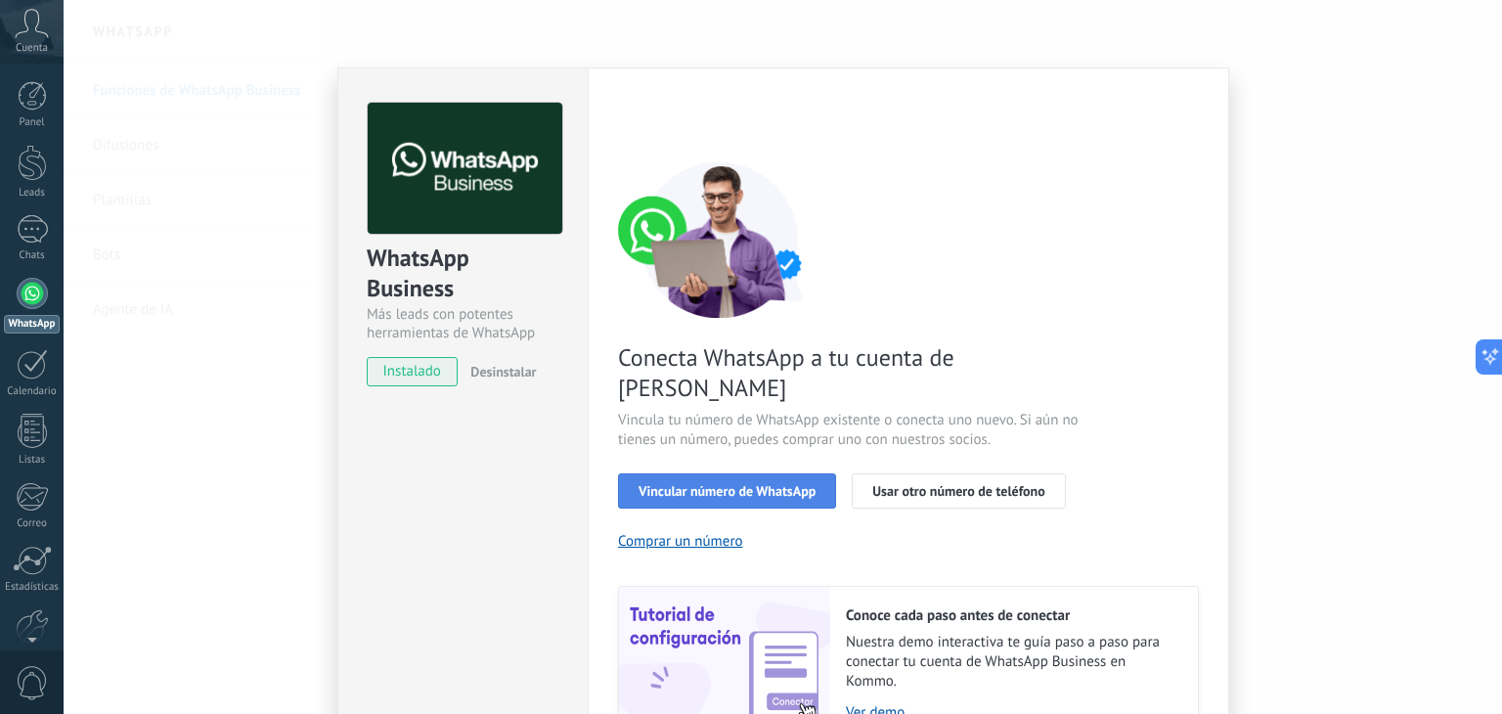
click at [759, 484] on span "Vincular número de WhatsApp" at bounding box center [726, 491] width 177 height 14
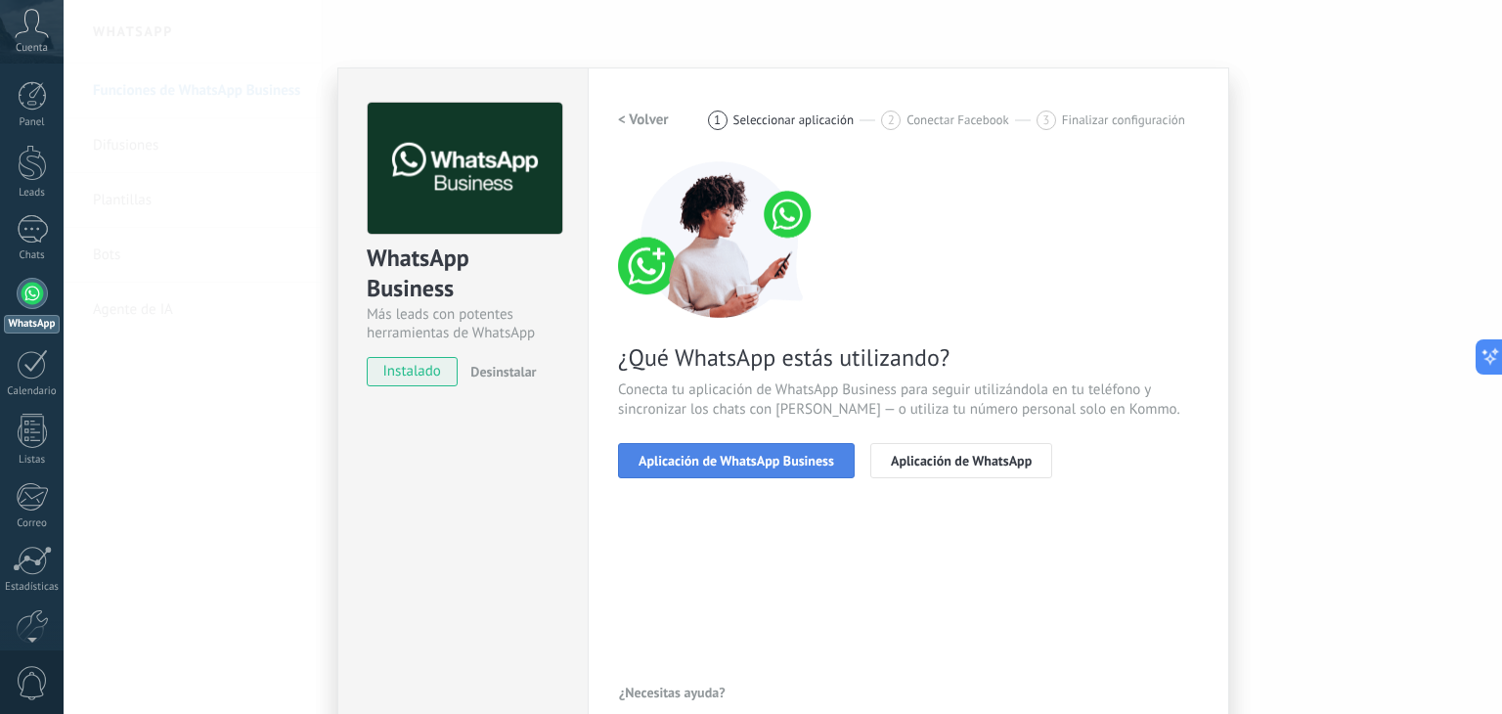
click at [734, 464] on span "Aplicación de WhatsApp Business" at bounding box center [736, 461] width 196 height 14
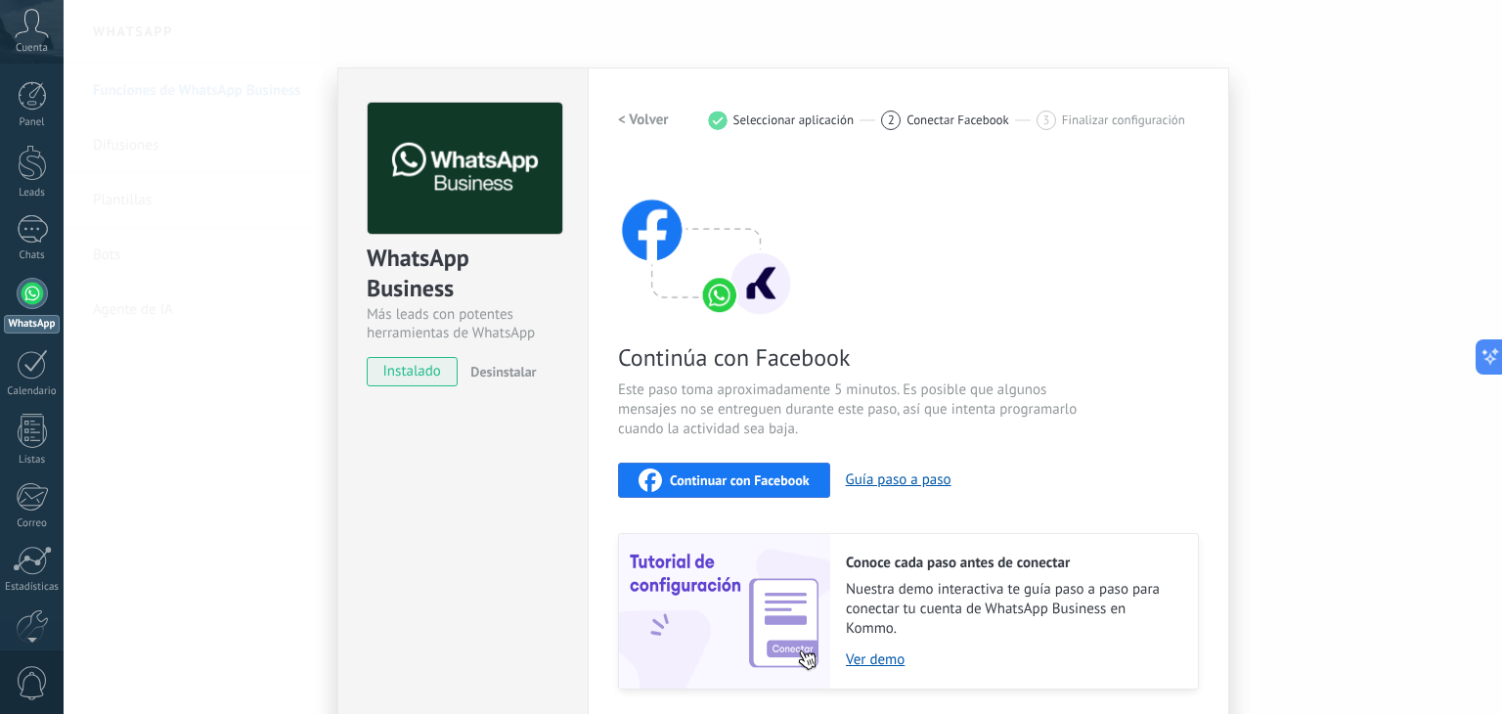
click at [732, 478] on span "Continuar con Facebook" at bounding box center [740, 480] width 140 height 14
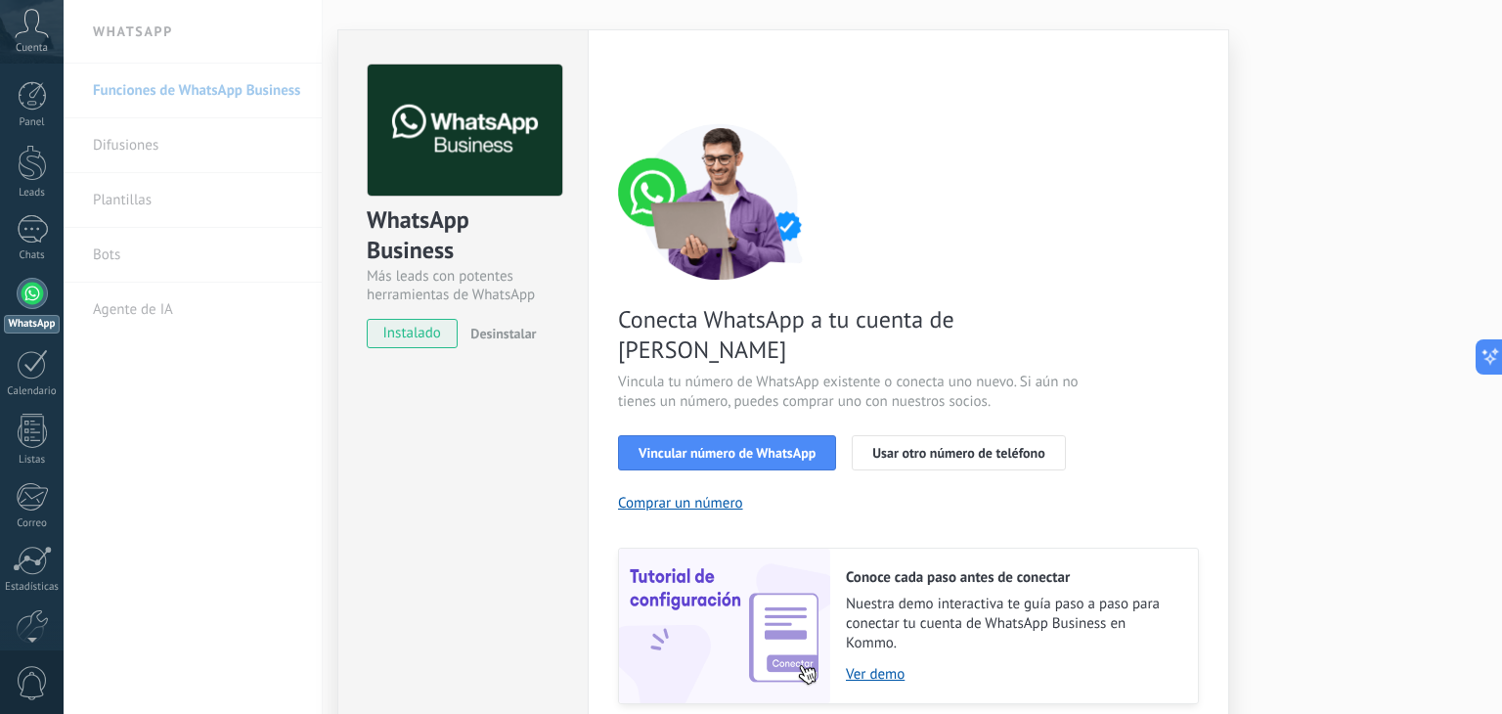
scroll to position [84, 0]
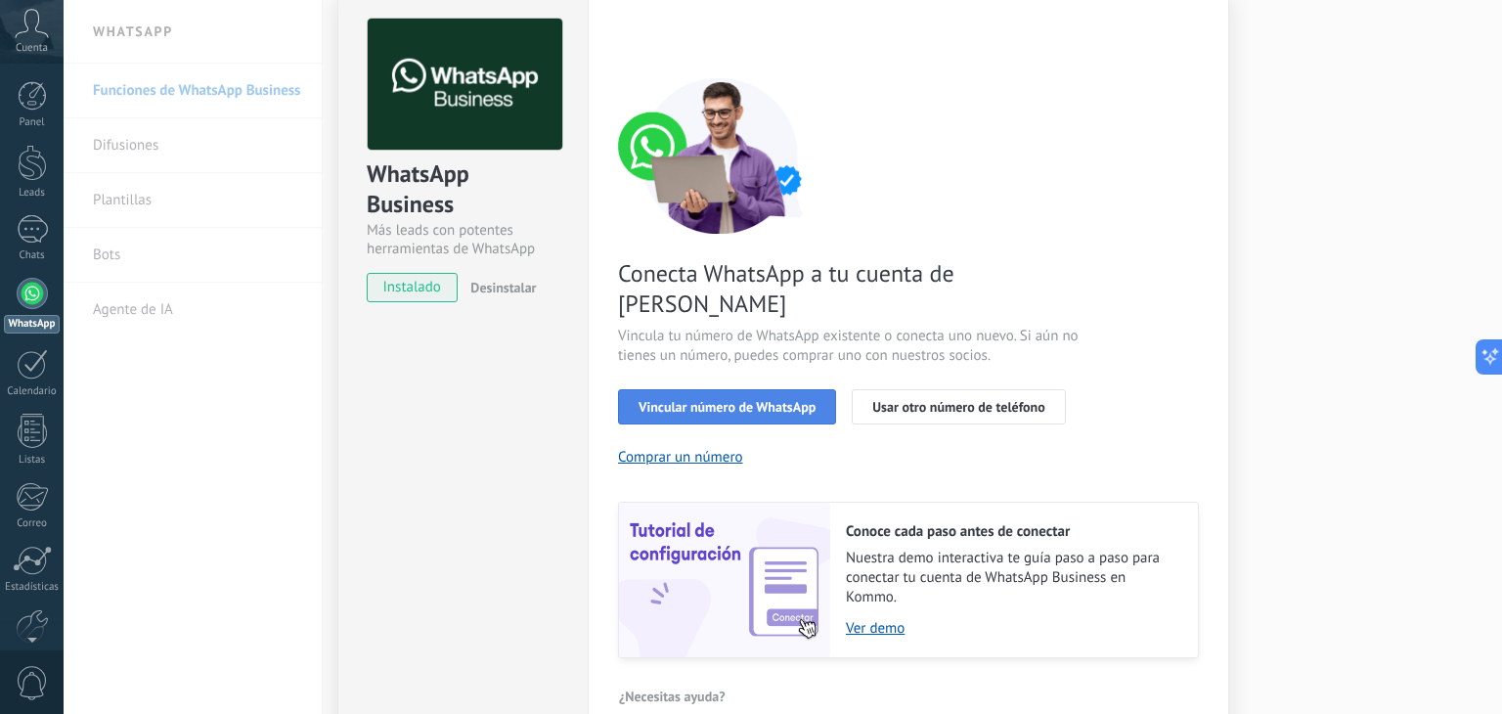
click at [753, 400] on span "Vincular número de WhatsApp" at bounding box center [726, 407] width 177 height 14
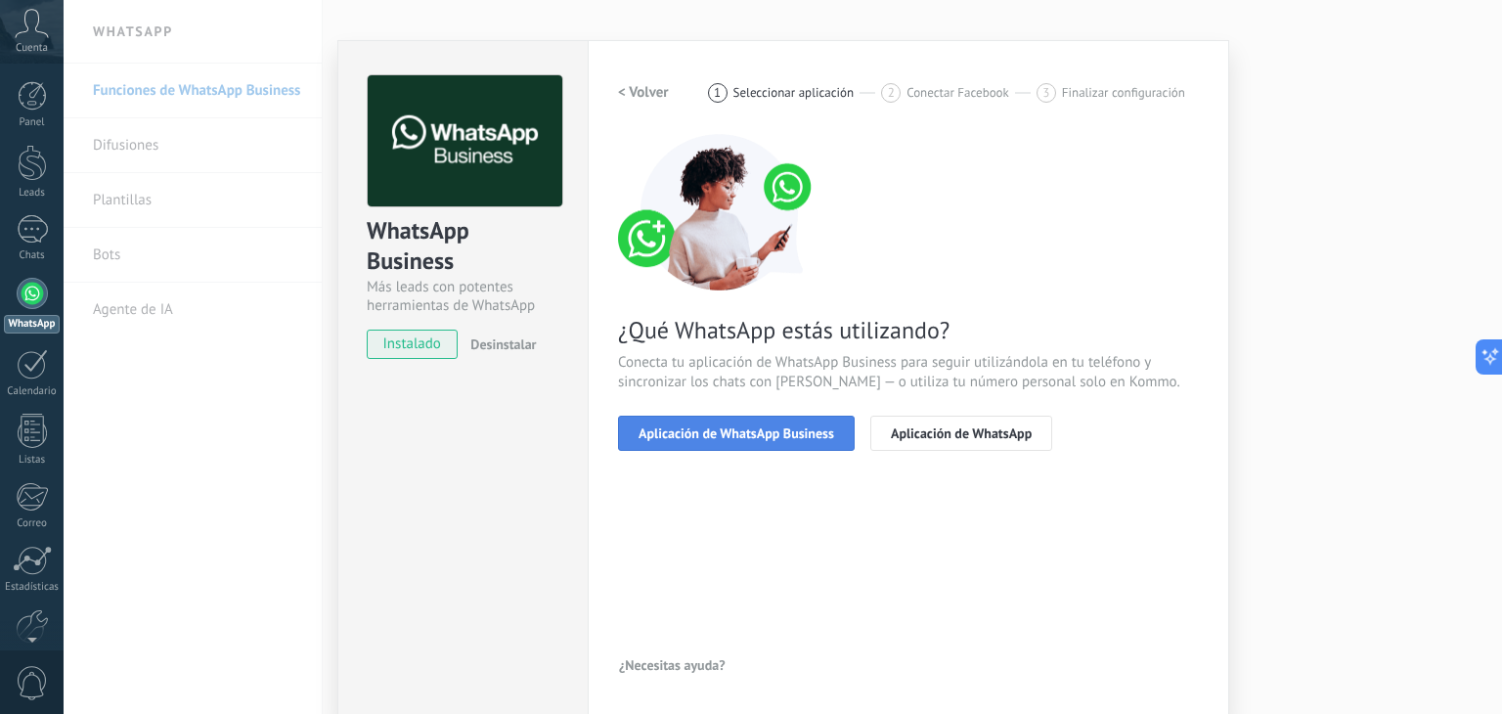
click at [759, 426] on span "Aplicación de WhatsApp Business" at bounding box center [736, 433] width 196 height 14
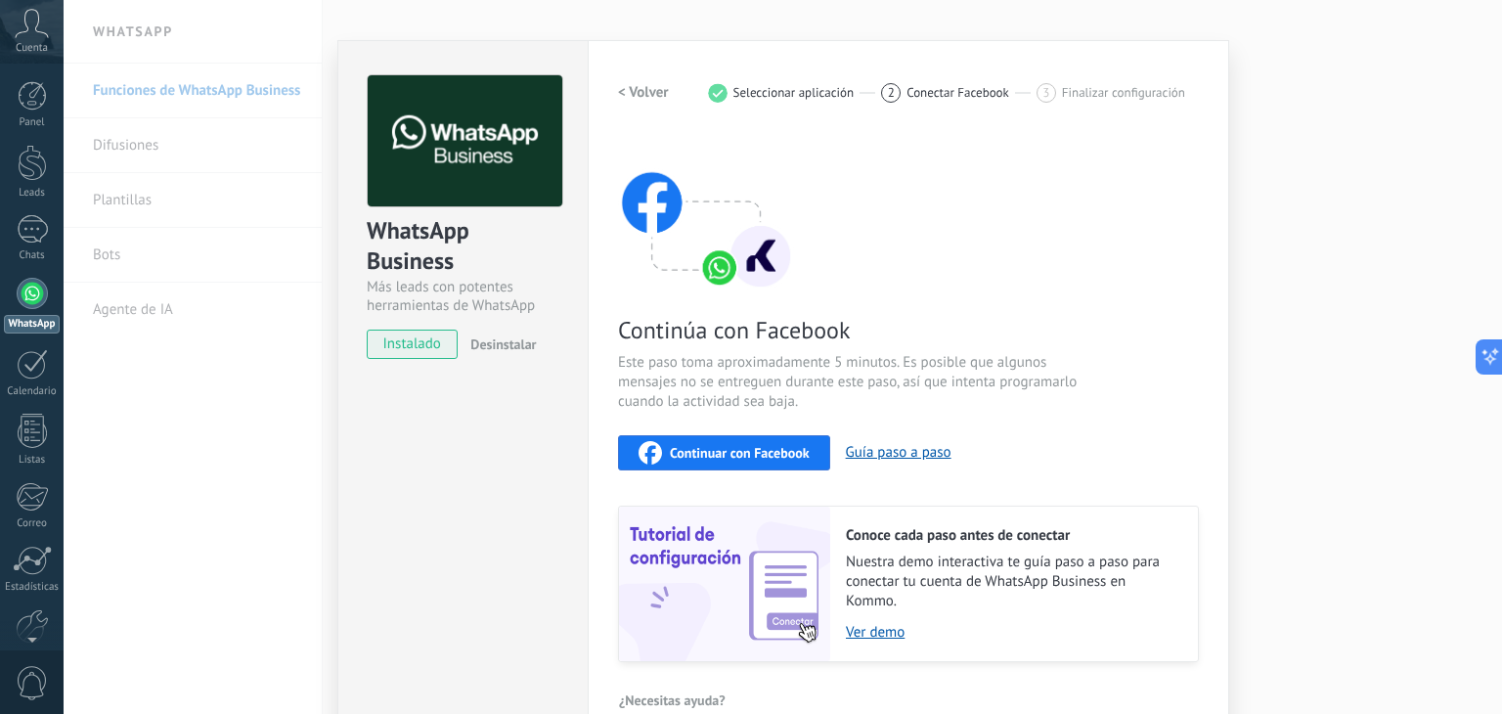
scroll to position [62, 0]
